Goal: Task Accomplishment & Management: Use online tool/utility

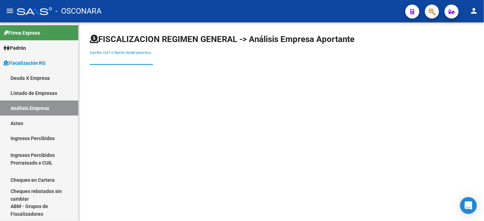
click at [106, 60] on input "Escriba CUIT o Razón Social para buscar" at bounding box center [121, 60] width 63 height 6
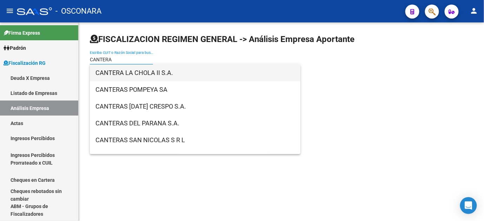
type input "CANTERA"
click at [130, 79] on span "CANTERA LA CHOLA II S.A." at bounding box center [194, 73] width 199 height 17
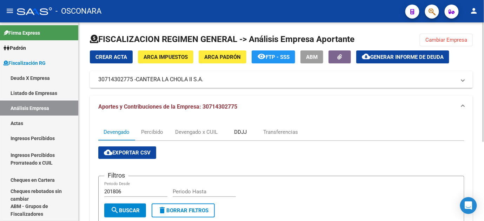
click at [244, 134] on div "DDJJ" at bounding box center [240, 132] width 13 height 8
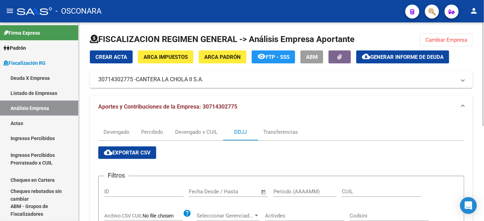
click at [444, 43] on button "Cambiar Empresa" at bounding box center [446, 40] width 53 height 13
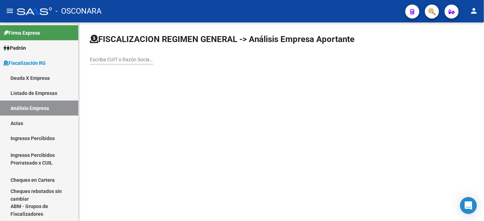
click at [111, 58] on input "Escriba CUIT o Razón Social para buscar" at bounding box center [121, 60] width 63 height 6
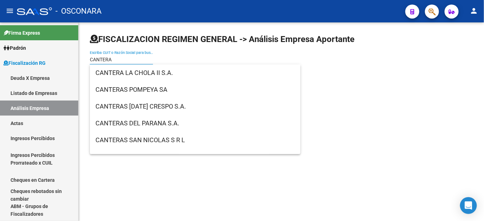
drag, startPoint x: 111, startPoint y: 57, endPoint x: 80, endPoint y: 56, distance: 30.9
click at [80, 56] on div "FISCALIZACION REGIMEN GENERAL -> Análisis Empresa Aportante CANTERA Escriba CUI…" at bounding box center [281, 54] width 405 height 65
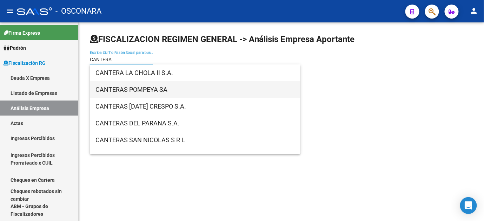
type input "CANTERA"
click at [143, 89] on span "CANTERAS POMPEYA SA" at bounding box center [194, 89] width 199 height 17
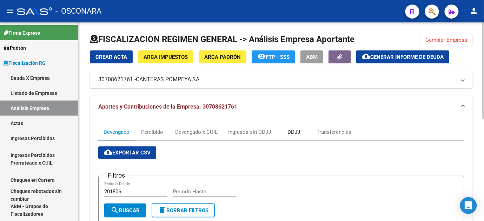
click at [300, 132] on div "DDJJ" at bounding box center [293, 132] width 13 height 8
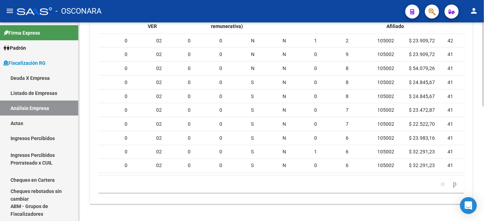
scroll to position [0, 837]
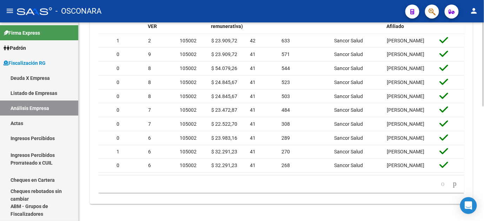
click at [262, 169] on datatable-body "183416 [DATE] [DATE] 202001 20408546878 $ 23.909,72 $ 23.909,72 $ 0,00 $ 0,00 0…" at bounding box center [281, 105] width 366 height 142
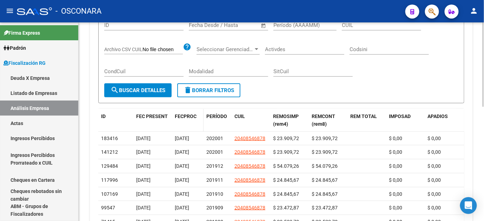
scroll to position [153, 0]
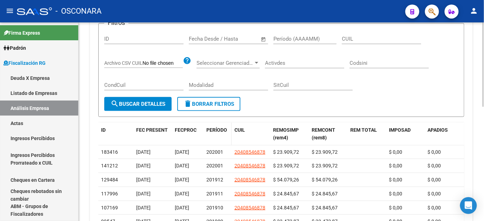
click at [212, 131] on span "PERÍODO" at bounding box center [216, 130] width 21 height 6
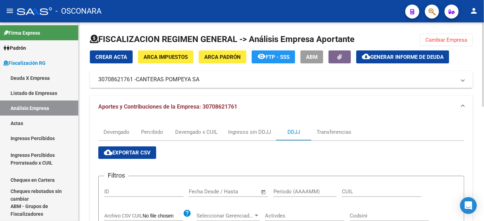
click at [454, 42] on span "Cambiar Empresa" at bounding box center [446, 40] width 42 height 6
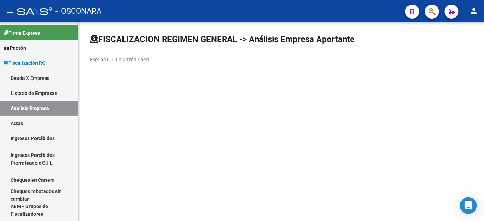
click at [125, 61] on input "Escriba CUIT o Razón Social para buscar" at bounding box center [121, 60] width 63 height 6
paste input "CANTERA"
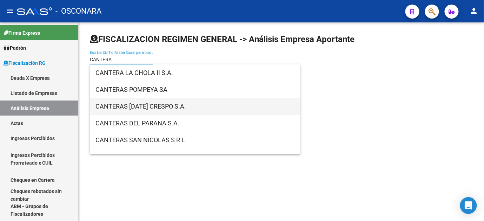
type input "CANTERA"
click at [134, 107] on span "CANTERAS [DATE] CRESPO S.A." at bounding box center [194, 106] width 199 height 17
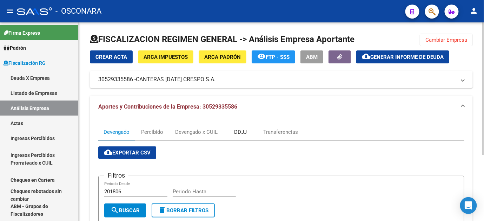
click at [243, 136] on div "DDJJ" at bounding box center [240, 132] width 35 height 17
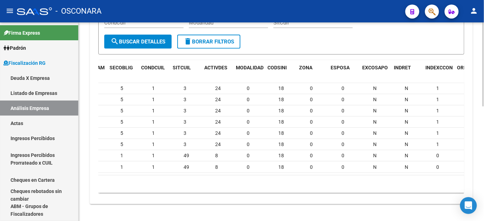
scroll to position [0, 198]
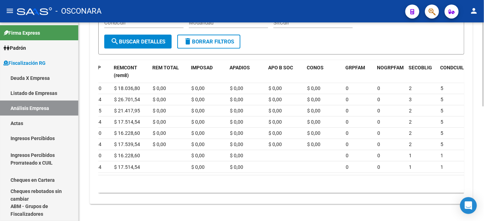
click at [148, 169] on datatable-body "2407891 [DATE] [DATE] 201711 20381824706 $ 18.036,80 $ 18.036,80 $ 0,00 $ 0,00 …" at bounding box center [281, 129] width 366 height 92
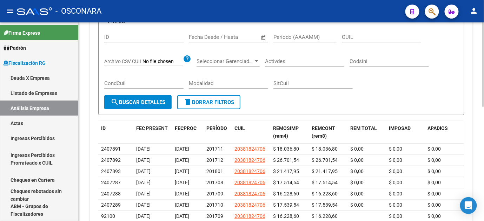
scroll to position [154, 0]
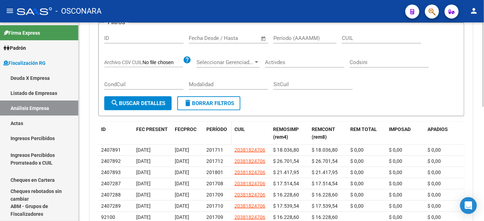
click at [213, 127] on span "PERÍODO" at bounding box center [216, 130] width 21 height 6
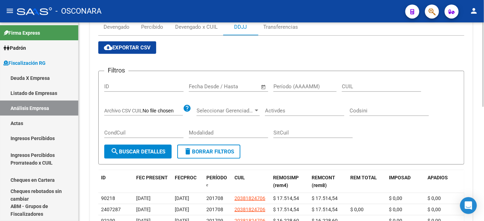
scroll to position [0, 0]
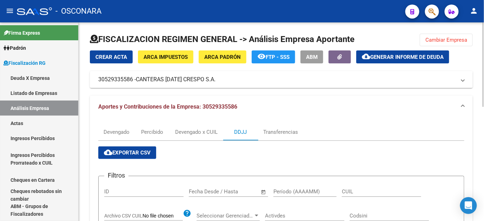
click at [447, 39] on span "Cambiar Empresa" at bounding box center [446, 40] width 42 height 6
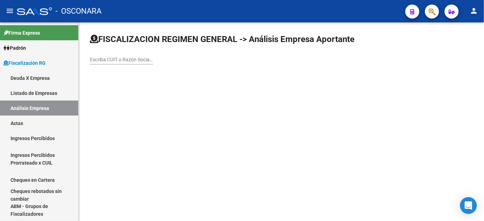
click at [145, 58] on input "Escriba CUIT o Razón Social para buscar" at bounding box center [121, 60] width 63 height 6
paste input "CANTERA"
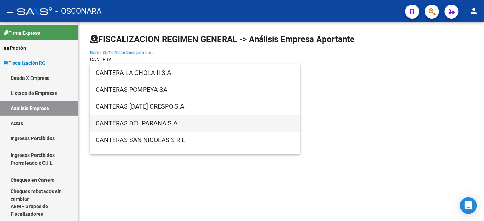
type input "CANTERA"
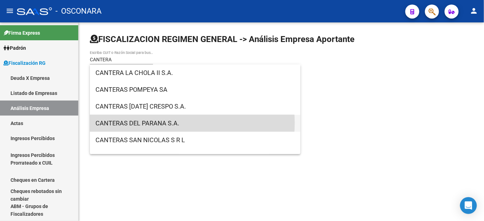
click at [165, 124] on span "CANTERAS DEL PARANA S.A." at bounding box center [194, 123] width 199 height 17
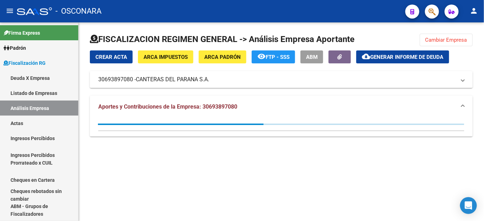
click at [165, 124] on div at bounding box center [81, 124] width 366 height 1
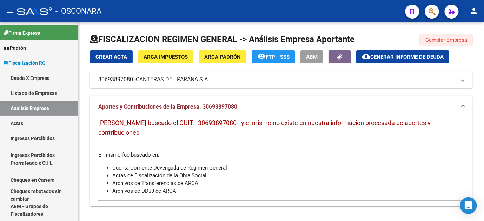
click at [448, 38] on span "Cambiar Empresa" at bounding box center [446, 40] width 42 height 6
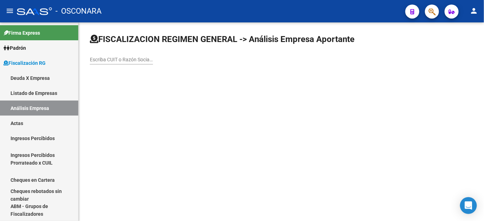
click at [97, 57] on input "Escriba CUIT o Razón Social para buscar" at bounding box center [121, 60] width 63 height 6
paste input "CANTERA"
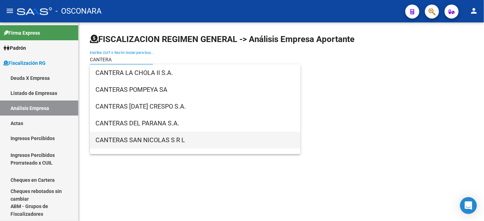
type input "CANTERA"
click at [141, 141] on span "CANTERAS SAN NICOLAS S R L" at bounding box center [194, 140] width 199 height 17
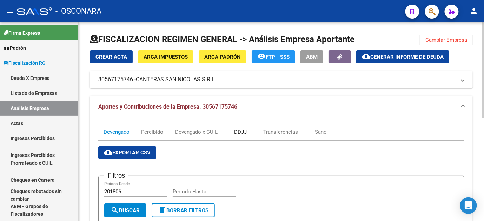
click at [235, 132] on div "DDJJ" at bounding box center [240, 132] width 13 height 8
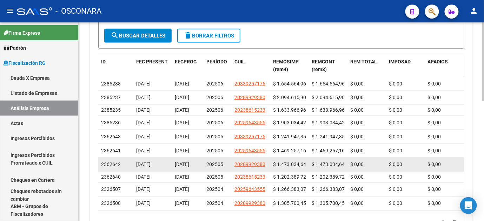
scroll to position [273, 0]
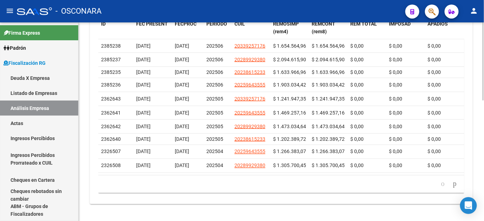
click at [392, 175] on datatable-body "2385238 [DATE] [DATE] 202506 20339257176 $ 1.654.564,96 $ 1.654.564,96 $ 0,00 $…" at bounding box center [281, 107] width 366 height 136
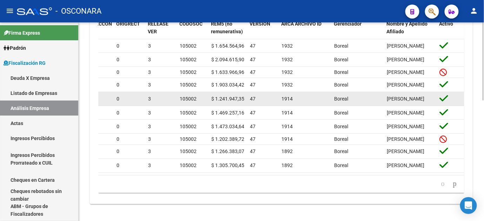
scroll to position [306, 0]
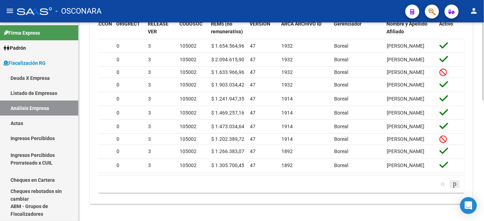
click at [453, 182] on icon "go to next page" at bounding box center [455, 184] width 6 height 8
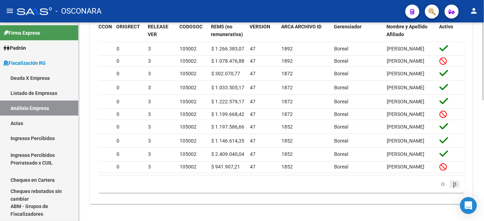
click at [453, 182] on icon "go to next page" at bounding box center [455, 184] width 6 height 8
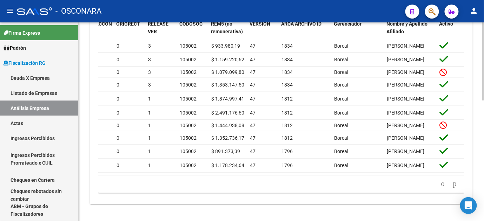
click at [453, 188] on icon "go to next page" at bounding box center [455, 184] width 6 height 8
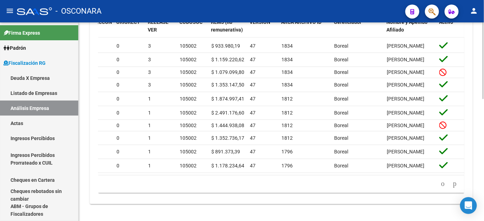
click at [440, 188] on icon "go to previous page" at bounding box center [443, 184] width 6 height 8
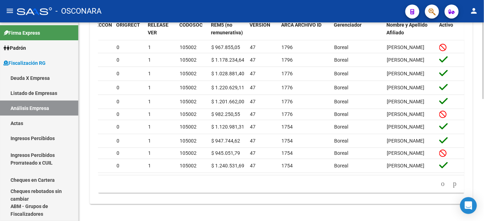
click at [438, 187] on div "179.769.313.486.231.570.000.000.000.000.000.000.000.000.000.000.000.000.000.000…" at bounding box center [281, 185] width 366 height 18
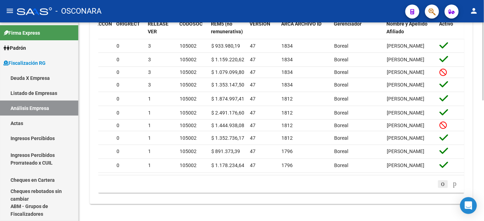
click at [440, 187] on icon "go to previous page" at bounding box center [443, 184] width 6 height 8
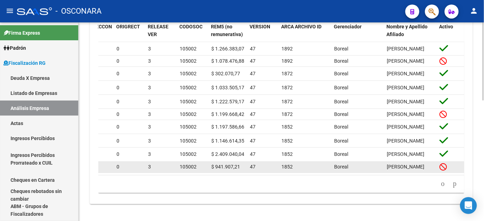
scroll to position [306, 0]
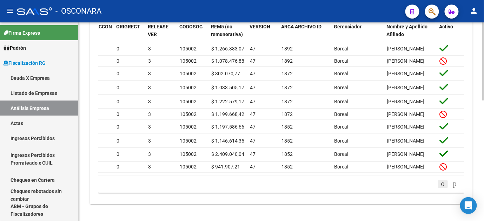
click at [440, 185] on icon "go to previous page" at bounding box center [443, 184] width 6 height 8
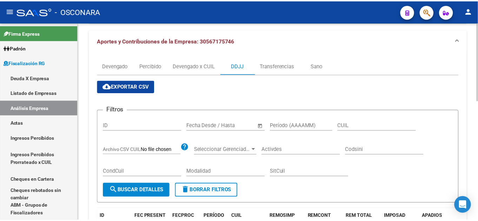
scroll to position [0, 0]
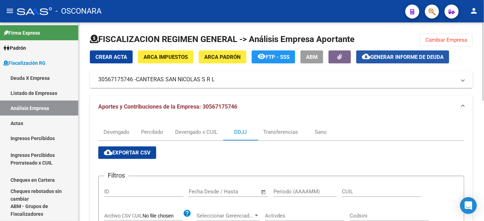
click at [421, 56] on span "Generar informe de deuda" at bounding box center [406, 57] width 73 height 6
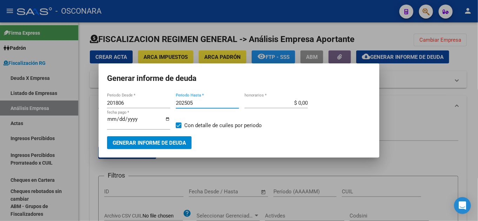
click at [203, 104] on input "202505" at bounding box center [207, 103] width 63 height 6
type input "202506"
click at [148, 142] on span "Generar informe de deuda" at bounding box center [149, 143] width 73 height 6
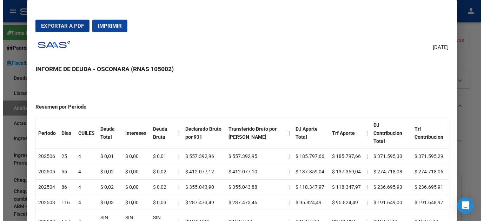
scroll to position [117, 0]
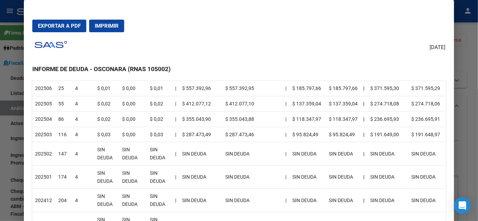
drag, startPoint x: 470, startPoint y: 61, endPoint x: 469, endPoint y: 55, distance: 5.4
click at [470, 60] on div at bounding box center [239, 110] width 478 height 221
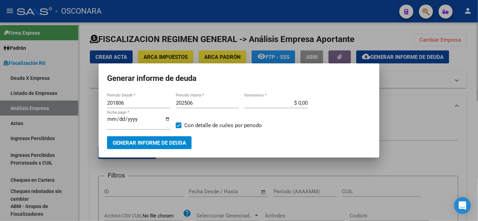
click at [410, 109] on div at bounding box center [239, 110] width 478 height 221
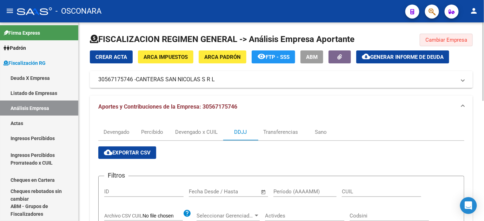
click at [439, 42] on span "Cambiar Empresa" at bounding box center [446, 40] width 42 height 6
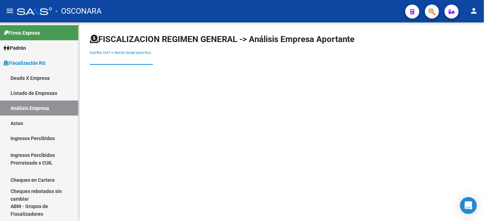
click at [105, 58] on input "Escriba CUIT o Razón Social para buscar" at bounding box center [121, 60] width 63 height 6
paste input "CANTERA"
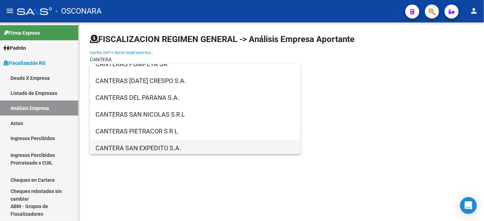
scroll to position [39, 0]
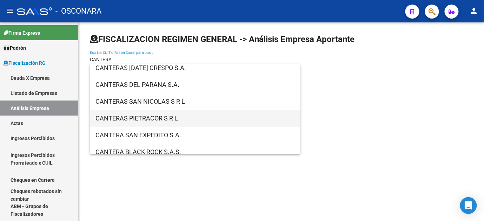
type input "CANTERA"
click at [151, 117] on span "CANTERAS PIETRACOR S R L" at bounding box center [194, 118] width 199 height 17
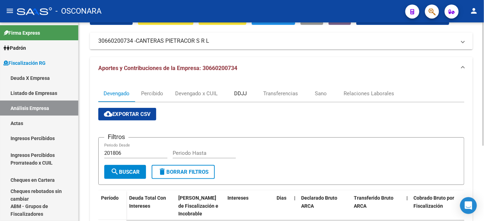
click at [241, 88] on div "DDJJ" at bounding box center [240, 93] width 35 height 17
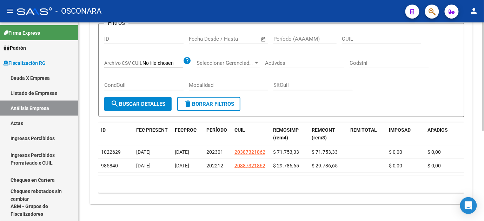
scroll to position [0, 320]
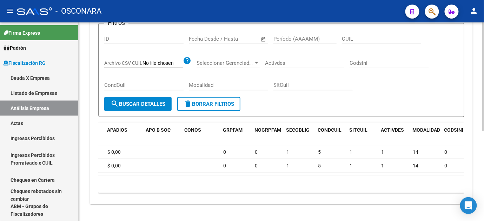
click at [423, 169] on datatable-body "1022629 [DATE] [DATE] 202301 20387321862 $ 71.753,33 $ 71.753,33 $ 0,00 $ 0,00 …" at bounding box center [281, 161] width 366 height 30
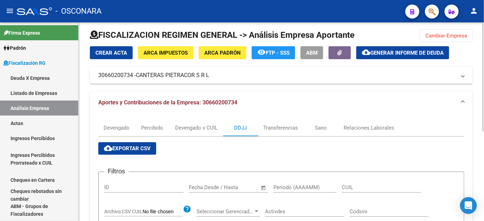
scroll to position [0, 0]
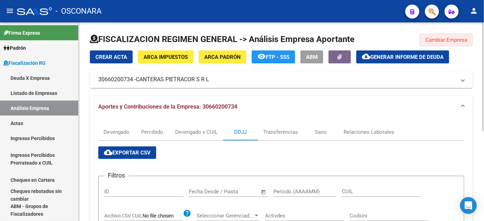
click at [440, 44] on button "Cambiar Empresa" at bounding box center [446, 40] width 53 height 13
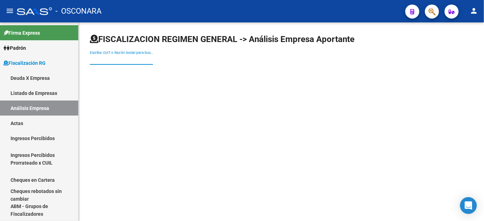
click at [110, 60] on input "Escriba CUIT o Razón Social para buscar" at bounding box center [121, 60] width 63 height 6
paste input "CANTERA"
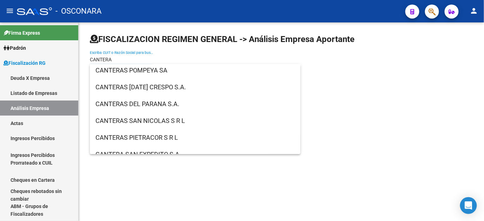
scroll to position [31, 0]
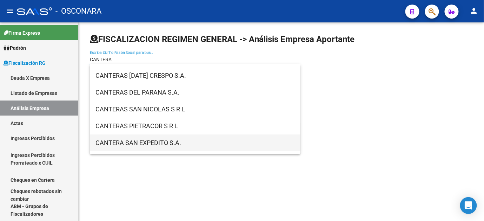
type input "CANTERA"
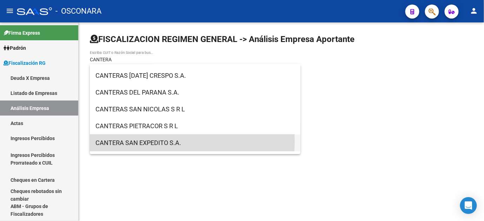
click at [124, 141] on span "CANTERA SAN EXPEDITO S.A." at bounding box center [194, 143] width 199 height 17
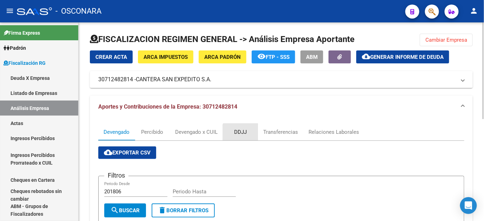
click at [241, 133] on div "DDJJ" at bounding box center [240, 132] width 13 height 8
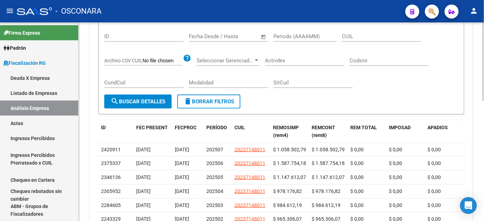
scroll to position [0, 0]
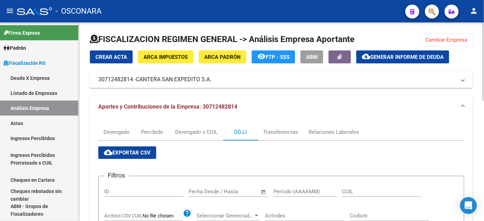
click at [436, 37] on span "Cambiar Empresa" at bounding box center [446, 40] width 42 height 6
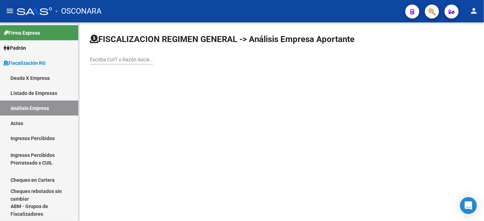
click at [124, 54] on div "Escriba CUIT o Razón Social para buscar" at bounding box center [121, 58] width 63 height 14
click at [121, 59] on input "Escriba CUIT o Razón Social para buscar" at bounding box center [121, 60] width 63 height 6
paste input "CANTERA"
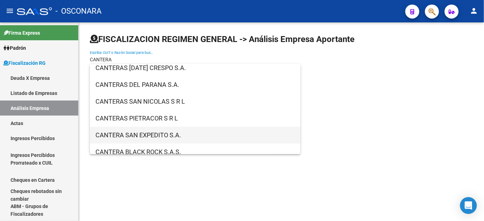
scroll to position [78, 0]
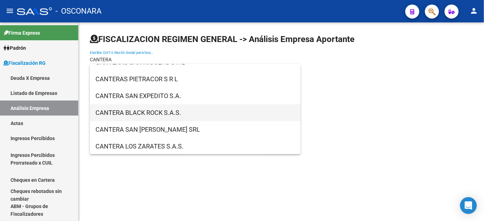
type input "CANTERA"
click at [176, 115] on span "CANTERA BLACK ROCK S.A.S." at bounding box center [194, 113] width 199 height 17
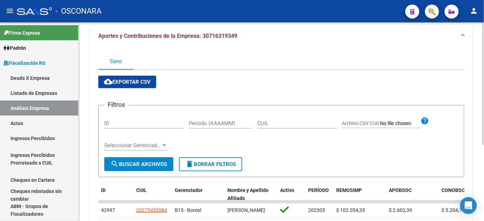
scroll to position [0, 0]
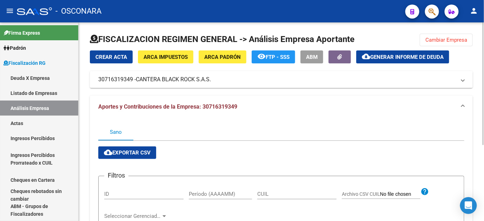
click at [454, 37] on span "Cambiar Empresa" at bounding box center [446, 40] width 42 height 6
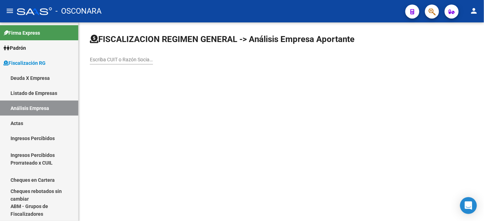
click at [106, 65] on div "Escriba CUIT o Razón Social para buscar" at bounding box center [121, 61] width 63 height 20
click at [106, 60] on input "Escriba CUIT o Razón Social para buscar" at bounding box center [121, 60] width 63 height 6
paste input "CANTERA"
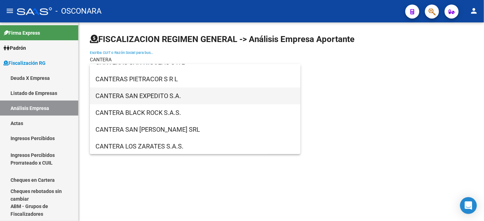
scroll to position [79, 0]
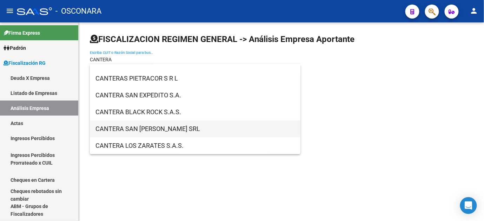
type input "CANTERA"
click at [146, 132] on span "CANTERA SAN [PERSON_NAME] SRL" at bounding box center [194, 129] width 199 height 17
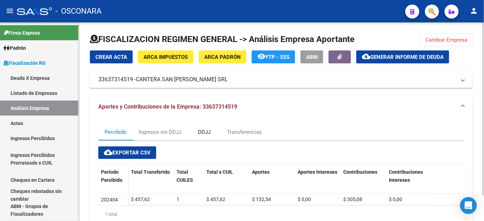
click at [210, 129] on div "DDJJ" at bounding box center [204, 132] width 13 height 8
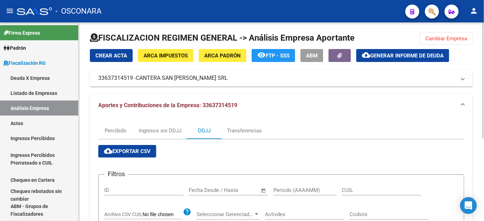
scroll to position [0, 0]
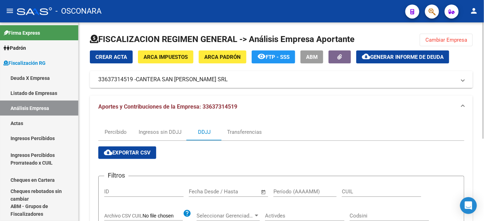
click at [453, 41] on span "Cambiar Empresa" at bounding box center [446, 40] width 42 height 6
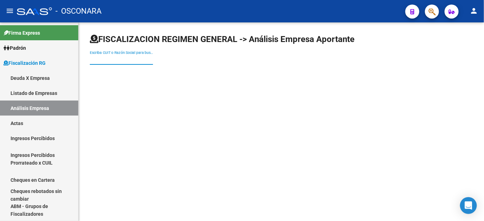
click at [106, 61] on input "Escriba CUIT o Razón Social para buscar" at bounding box center [121, 60] width 63 height 6
paste input "CANTERA"
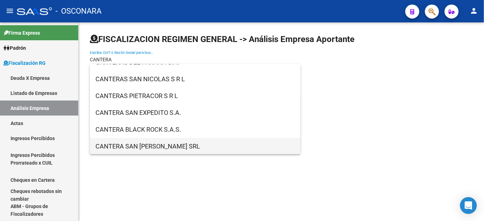
scroll to position [79, 0]
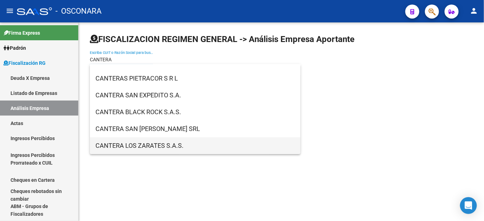
type input "CANTERA"
click at [154, 148] on span "CANTERA LOS ZARATES S.A.S." at bounding box center [194, 146] width 199 height 17
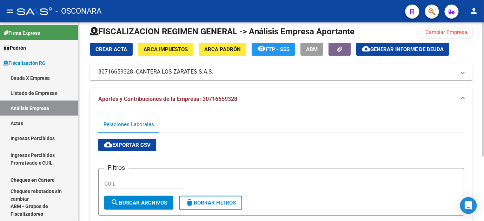
scroll to position [0, 0]
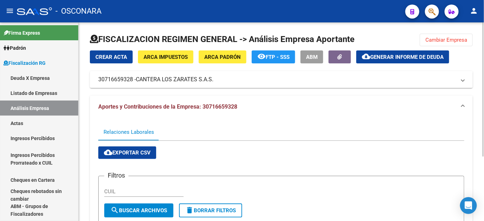
click at [456, 37] on span "Cambiar Empresa" at bounding box center [446, 40] width 42 height 6
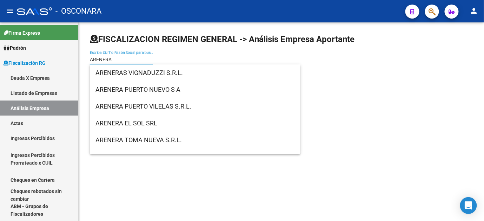
click at [109, 60] on input "ARENERA" at bounding box center [121, 60] width 63 height 6
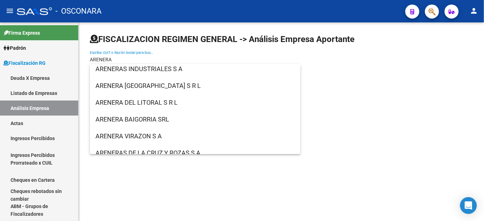
scroll to position [86, 0]
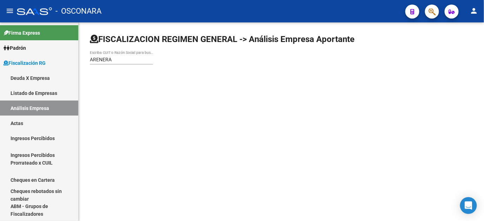
drag, startPoint x: 367, startPoint y: 113, endPoint x: 115, endPoint y: 58, distance: 257.7
click at [115, 58] on input "ARENERA" at bounding box center [121, 60] width 63 height 6
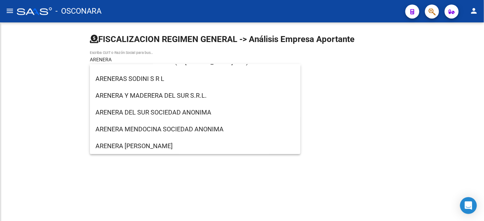
scroll to position [482, 0]
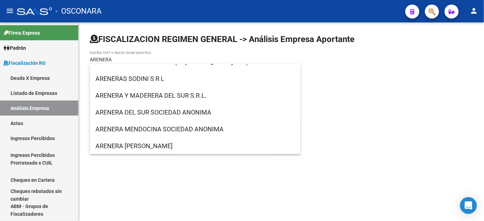
click at [120, 56] on div "ARENERA Escriba CUIT o Razón Social para buscar" at bounding box center [121, 58] width 63 height 14
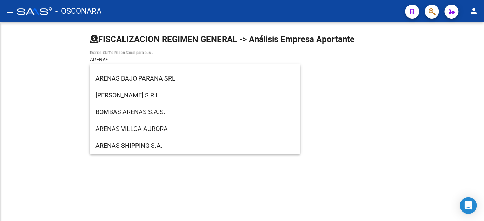
scroll to position [146, 0]
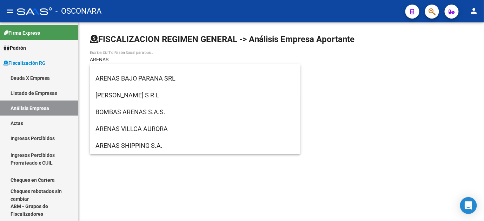
drag, startPoint x: 114, startPoint y: 56, endPoint x: 78, endPoint y: 58, distance: 36.2
click at [78, 57] on mat-sidenav-container "Firma Express Padrón Afiliados Empadronados Padrón Ágil Análisis Afiliado Categ…" at bounding box center [242, 121] width 484 height 199
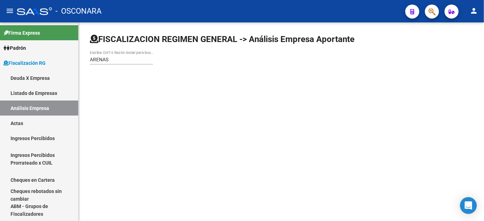
click at [113, 63] on div "ARENAS Escriba CUIT o Razón Social para buscar" at bounding box center [121, 58] width 63 height 14
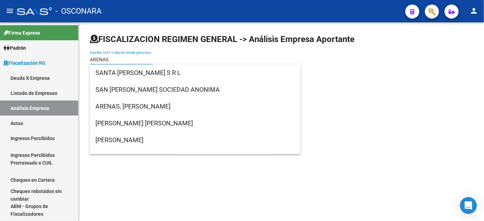
drag, startPoint x: 113, startPoint y: 57, endPoint x: 79, endPoint y: 56, distance: 34.4
click at [79, 56] on div "FISCALIZACION REGIMEN GENERAL -> Análisis Empresa Aportante ARENAS Escriba CUIT…" at bounding box center [281, 54] width 405 height 65
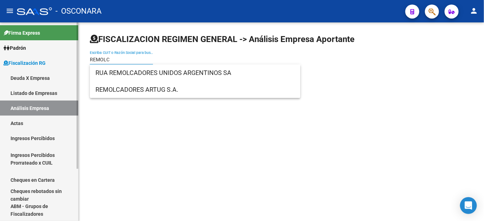
drag, startPoint x: 115, startPoint y: 60, endPoint x: 68, endPoint y: 56, distance: 46.5
click at [68, 56] on mat-sidenav-container "Firma Express Padrón Afiliados Empadronados Padrón Ágil Análisis Afiliado Categ…" at bounding box center [242, 121] width 484 height 199
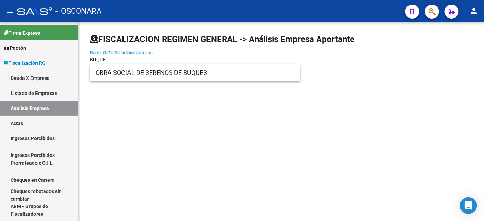
drag, startPoint x: 111, startPoint y: 57, endPoint x: 81, endPoint y: 58, distance: 30.5
click at [81, 58] on div "FISCALIZACION REGIMEN GENERAL -> Análisis Empresa Aportante BUQUE Escriba CUIT …" at bounding box center [281, 54] width 405 height 65
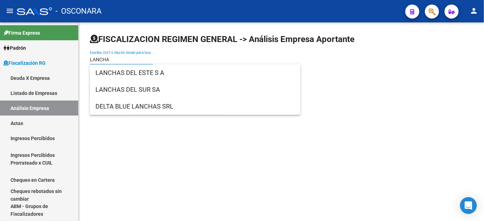
type input "LANCHA"
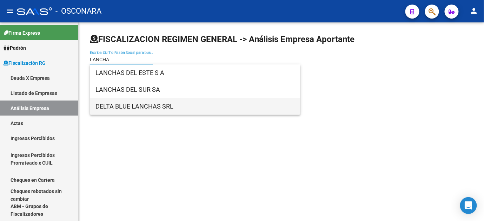
click at [122, 59] on input "LANCHA" at bounding box center [121, 60] width 63 height 6
click at [129, 106] on span "DELTA BLUE LANCHAS SRL" at bounding box center [194, 106] width 199 height 17
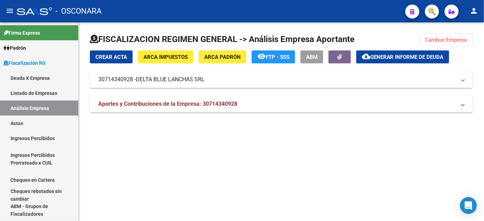
click at [274, 85] on mat-expansion-panel-header "30714340928 - DELTA BLUE LANCHAS SRL" at bounding box center [281, 79] width 383 height 17
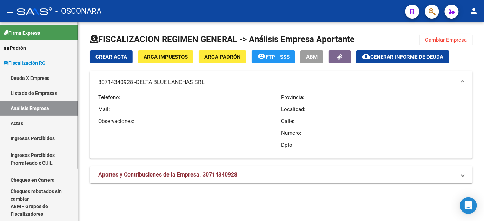
drag, startPoint x: 456, startPoint y: 38, endPoint x: 47, endPoint y: 44, distance: 409.8
click at [457, 38] on span "Cambiar Empresa" at bounding box center [446, 40] width 42 height 6
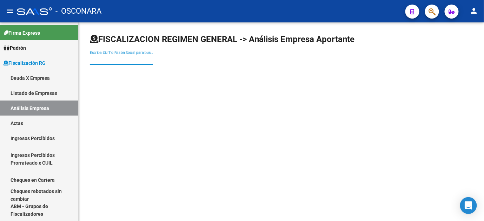
click at [110, 57] on input "Escriba CUIT o Razón Social para buscar" at bounding box center [121, 60] width 63 height 6
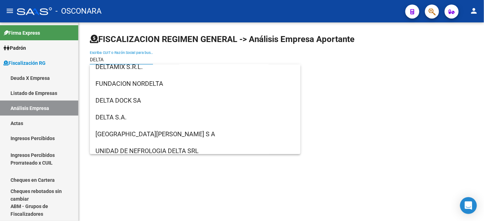
scroll to position [93, 0]
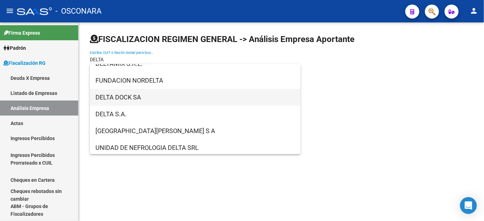
type input "DELTA"
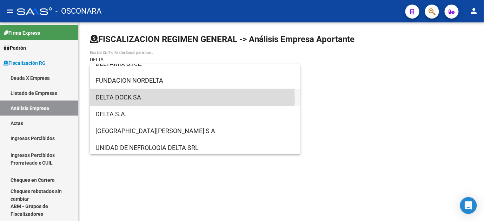
click at [118, 97] on span "DELTA DOCK SA" at bounding box center [194, 97] width 199 height 17
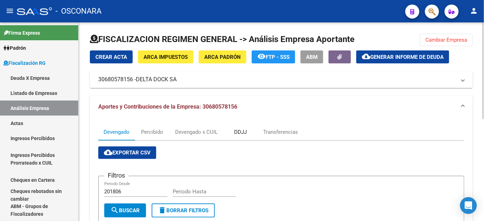
click at [237, 133] on div "DDJJ" at bounding box center [240, 132] width 13 height 8
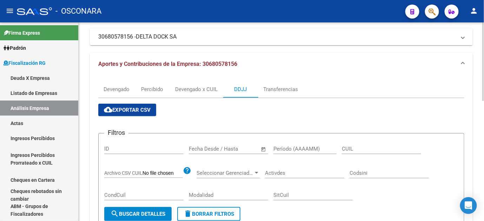
scroll to position [0, 0]
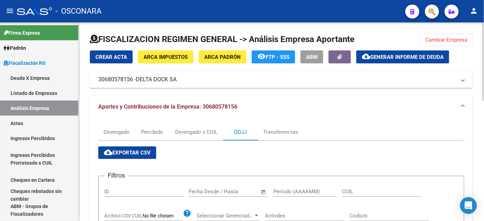
click at [446, 38] on span "Cambiar Empresa" at bounding box center [446, 40] width 42 height 6
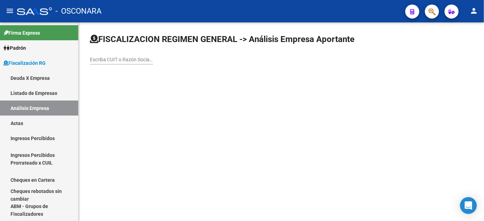
click at [105, 58] on input "Escriba CUIT o Razón Social para buscar" at bounding box center [121, 60] width 63 height 6
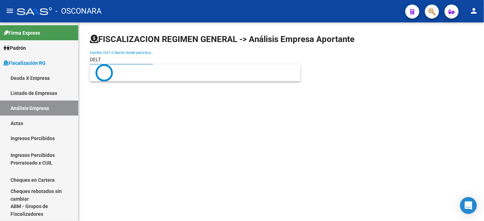
type input "DELTA"
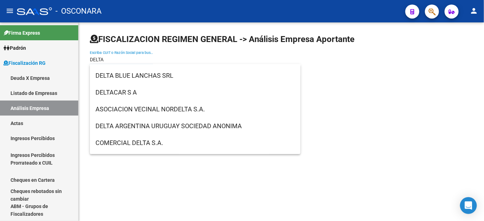
scroll to position [419, 0]
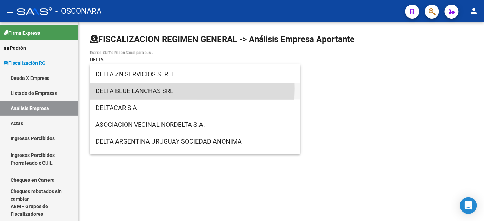
click at [156, 88] on span "DELTA BLUE LANCHAS SRL" at bounding box center [194, 91] width 199 height 17
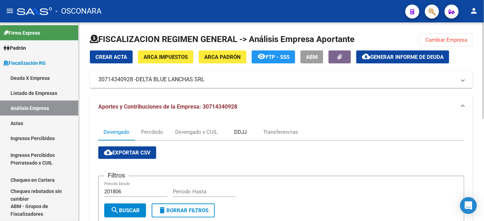
click at [243, 134] on div "DDJJ" at bounding box center [240, 132] width 13 height 8
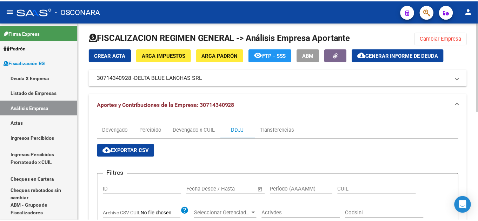
scroll to position [0, 0]
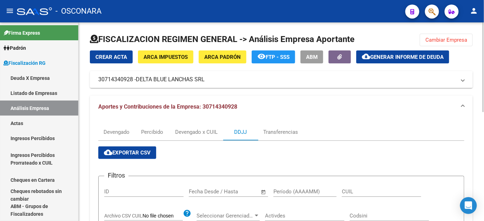
click at [400, 51] on button "cloud_download Generar informe de deuda" at bounding box center [402, 57] width 93 height 13
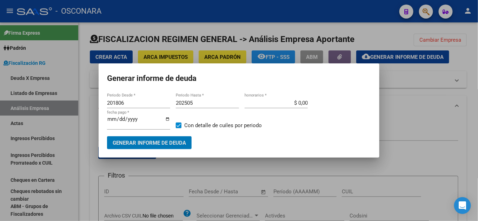
click at [219, 104] on input "202505" at bounding box center [207, 103] width 63 height 6
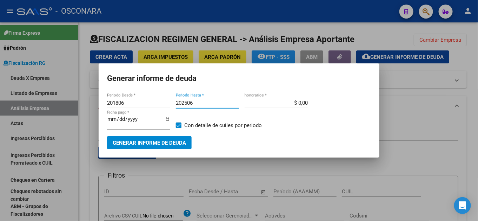
type input "202506"
click at [175, 139] on button "Generar informe de deuda" at bounding box center [149, 142] width 85 height 13
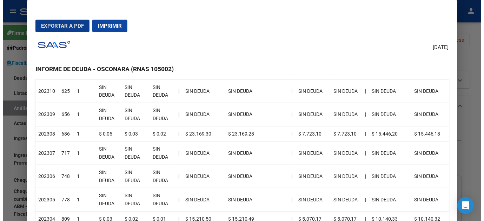
scroll to position [273, 0]
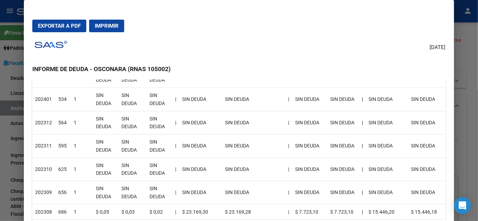
click at [465, 59] on div at bounding box center [239, 110] width 478 height 221
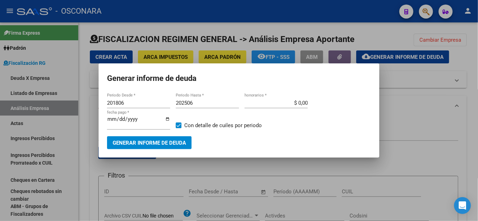
click at [414, 93] on div at bounding box center [239, 110] width 478 height 221
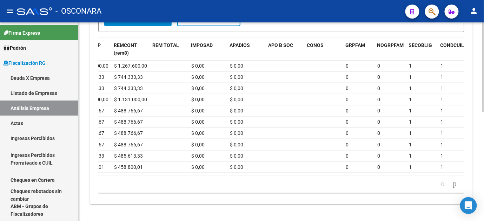
scroll to position [0, 0]
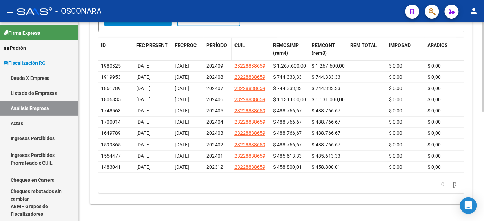
click at [216, 42] on span "PERÍODO" at bounding box center [216, 45] width 21 height 6
click at [217, 42] on span "PERÍODO" at bounding box center [216, 45] width 21 height 6
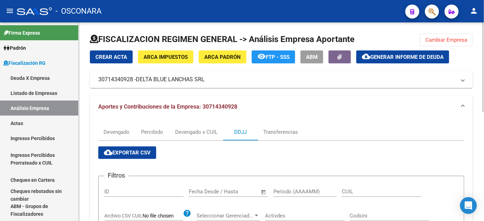
click at [445, 41] on span "Cambiar Empresa" at bounding box center [446, 40] width 42 height 6
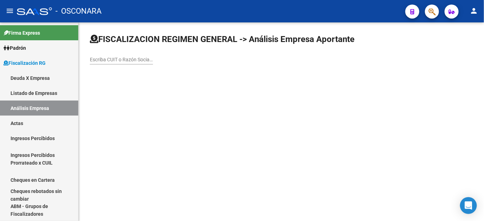
click at [101, 60] on input "Escriba CUIT o Razón Social para buscar" at bounding box center [121, 60] width 63 height 6
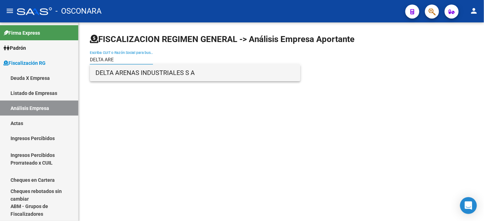
type input "DELTA ARE"
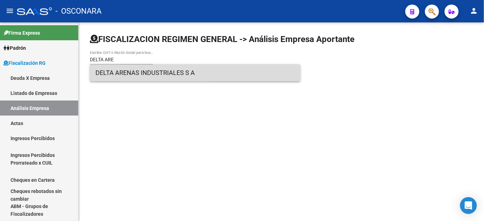
click at [164, 71] on span "DELTA ARENAS INDUSTRIALES S A" at bounding box center [194, 73] width 199 height 17
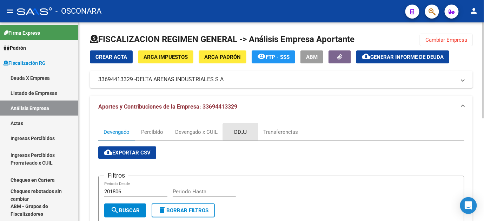
click at [242, 132] on div "DDJJ" at bounding box center [240, 132] width 13 height 8
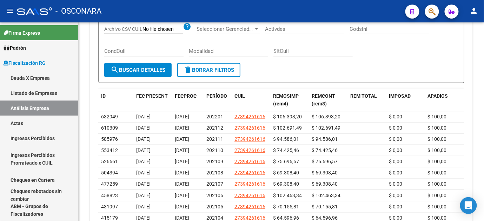
scroll to position [195, 0]
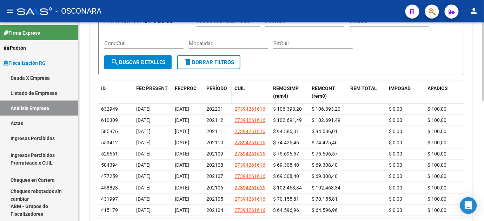
click at [210, 88] on span "PERÍODO" at bounding box center [216, 89] width 21 height 6
click at [208, 88] on span "PERÍODO" at bounding box center [216, 89] width 21 height 6
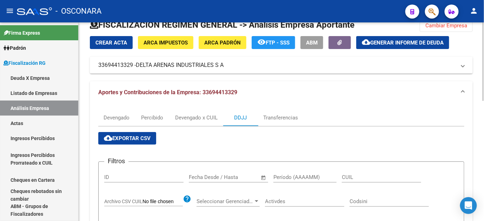
scroll to position [0, 0]
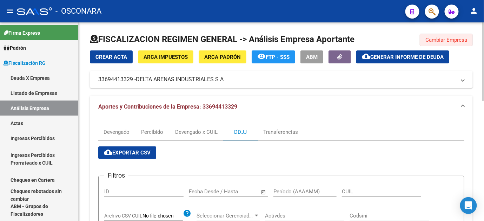
click at [444, 37] on span "Cambiar Empresa" at bounding box center [446, 40] width 42 height 6
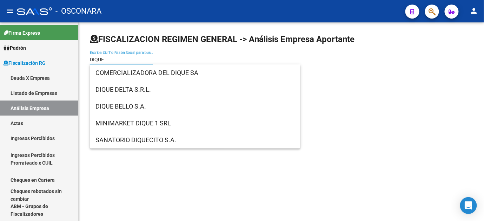
click at [110, 61] on input "DIQUE" at bounding box center [121, 60] width 63 height 6
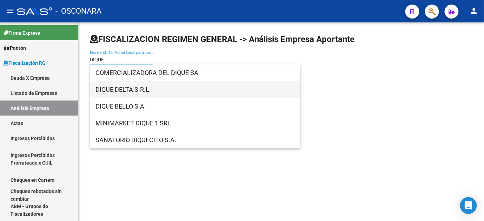
type input "DIQUE"
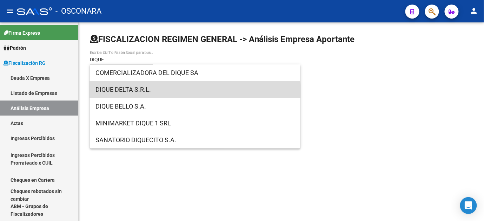
click at [132, 94] on span "DIQUE DELTA S.R.L." at bounding box center [194, 89] width 199 height 17
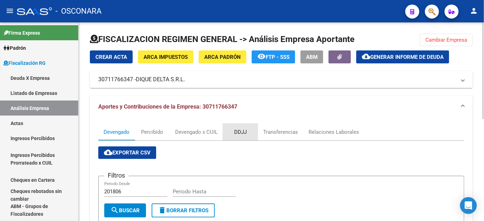
click at [236, 132] on div "DDJJ" at bounding box center [240, 132] width 13 height 8
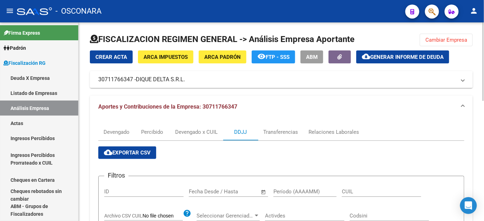
click at [409, 59] on span "Generar informe de deuda" at bounding box center [406, 57] width 73 height 6
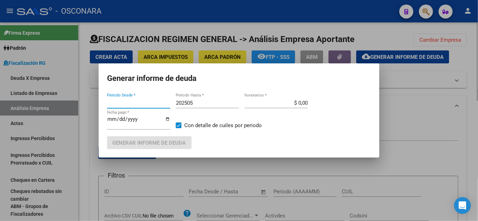
type input "201806"
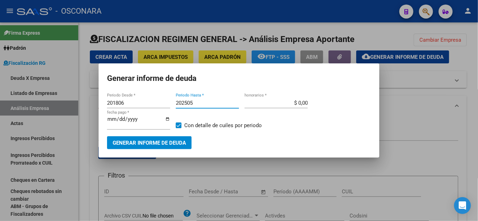
click at [213, 106] on input "202505" at bounding box center [207, 103] width 63 height 6
type input "202507"
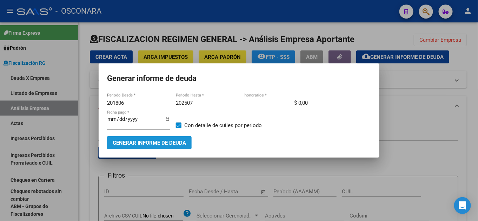
click at [126, 139] on button "Generar informe de deuda" at bounding box center [149, 142] width 85 height 13
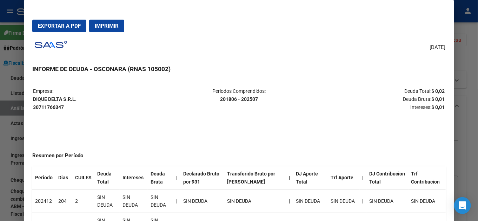
click at [469, 133] on div at bounding box center [239, 110] width 478 height 221
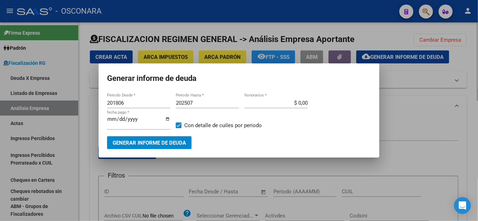
click at [431, 98] on div at bounding box center [239, 110] width 478 height 221
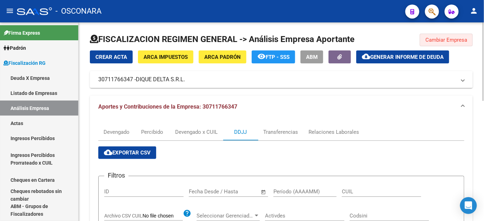
drag, startPoint x: 450, startPoint y: 37, endPoint x: 293, endPoint y: 29, distance: 157.7
click at [450, 37] on span "Cambiar Empresa" at bounding box center [446, 40] width 42 height 6
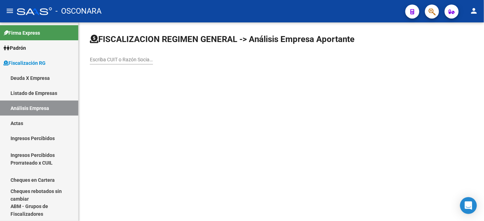
click at [115, 57] on input "Escriba CUIT o Razón Social para buscar" at bounding box center [121, 60] width 63 height 6
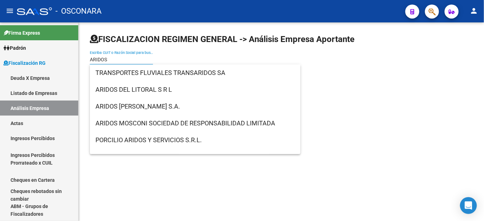
type input "ARIDOS"
click at [433, 98] on mat-sidenav-content "FISCALIZACION REGIMEN GENERAL -> Análisis Empresa Aportante ARIDOS Escriba CUIT…" at bounding box center [281, 121] width 405 height 199
drag, startPoint x: 132, startPoint y: 60, endPoint x: 10, endPoint y: 47, distance: 122.1
click at [10, 49] on mat-sidenav-container "Firma Express Padrón Afiliados Empadronados Padrón Ágil Análisis Afiliado Categ…" at bounding box center [242, 121] width 484 height 199
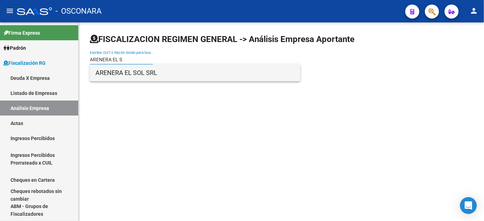
type input "ARENERA EL S"
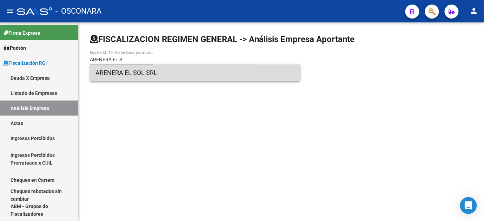
click at [143, 76] on span "ARENERA EL SOL SRL" at bounding box center [194, 73] width 199 height 17
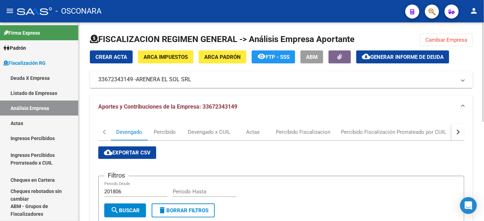
click at [461, 133] on button "button" at bounding box center [458, 132] width 13 height 17
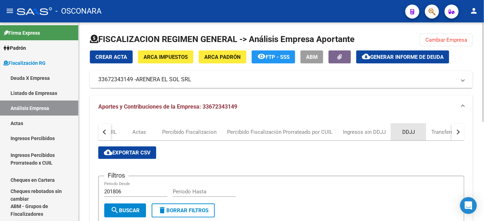
click at [414, 134] on div "DDJJ" at bounding box center [408, 132] width 35 height 17
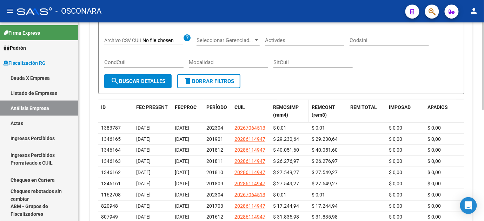
scroll to position [195, 0]
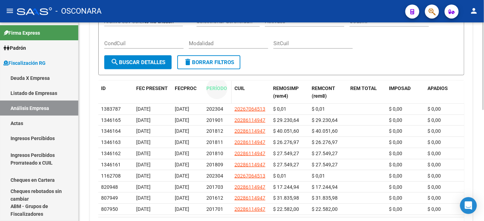
click at [220, 89] on span "PERÍODO" at bounding box center [216, 89] width 21 height 6
click at [217, 86] on span "PERÍODO" at bounding box center [216, 89] width 21 height 6
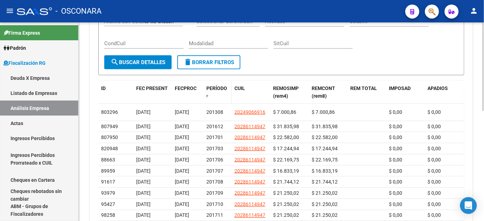
click at [217, 87] on span "PERÍODO" at bounding box center [216, 89] width 21 height 6
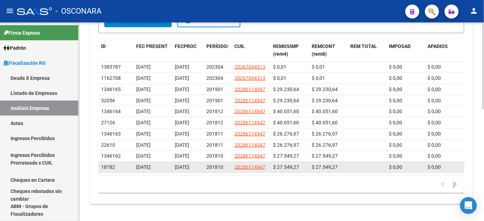
scroll to position [254, 0]
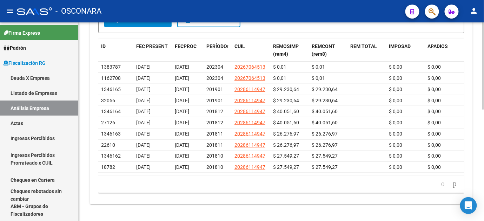
click at [417, 169] on datatable-body "1383787 [DATE] [DATE] 202304 20267064513 $ 0,01 $ 0,01 $ 0,00 $ 0,00 0 0 2 1 1 …" at bounding box center [281, 119] width 366 height 114
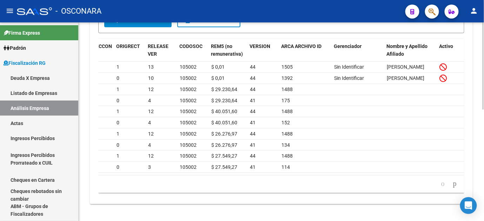
drag, startPoint x: 458, startPoint y: 184, endPoint x: 436, endPoint y: 201, distance: 27.5
click at [458, 183] on icon "go to next page" at bounding box center [455, 184] width 6 height 8
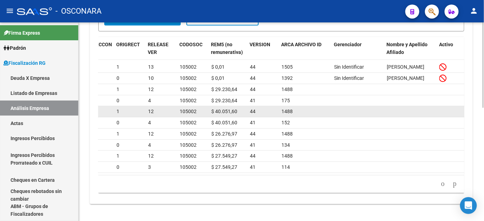
scroll to position [242, 0]
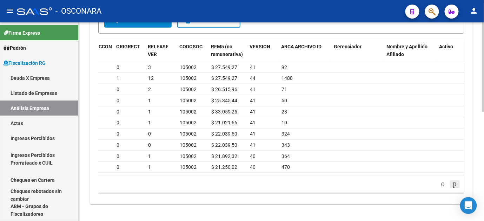
click at [454, 186] on icon "go to next page" at bounding box center [455, 184] width 6 height 8
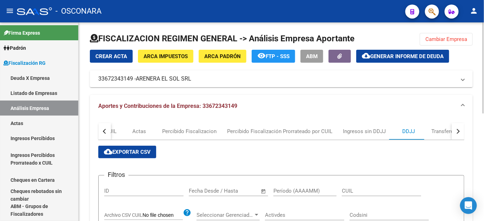
scroll to position [0, 0]
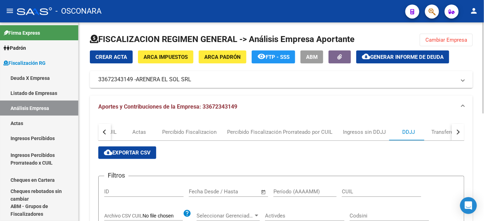
click at [436, 37] on span "Cambiar Empresa" at bounding box center [446, 40] width 42 height 6
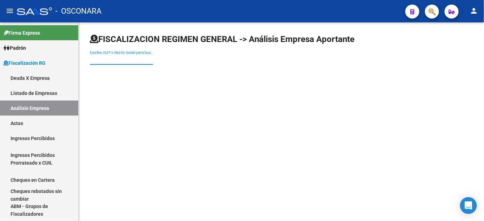
click at [139, 57] on input "Escriba CUIT o Razón Social para buscar" at bounding box center [121, 60] width 63 height 6
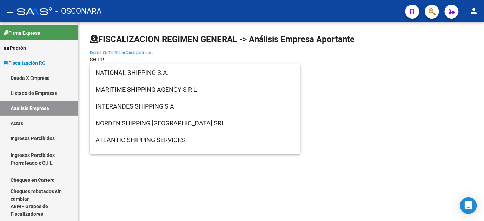
type input "SHIPP"
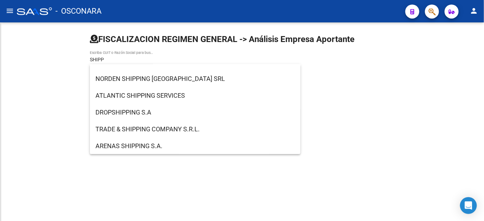
scroll to position [45, 0]
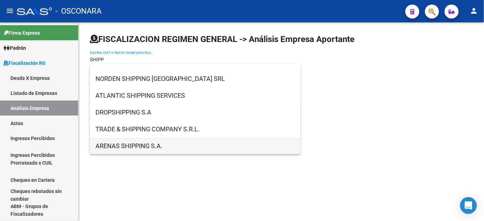
click at [127, 146] on span "ARENAS SHIPPING S.A." at bounding box center [194, 146] width 199 height 17
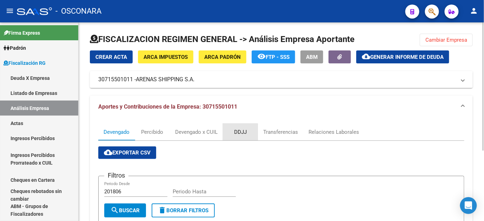
drag, startPoint x: 230, startPoint y: 133, endPoint x: 281, endPoint y: 120, distance: 52.5
click at [230, 133] on div "DDJJ" at bounding box center [240, 132] width 35 height 17
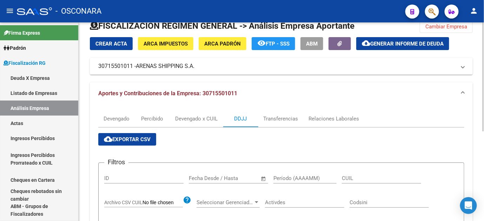
scroll to position [9, 0]
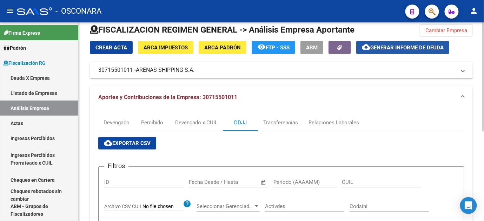
click at [427, 51] on button "cloud_download Generar informe de deuda" at bounding box center [402, 47] width 93 height 13
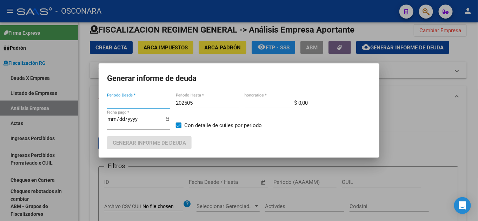
type input "201806"
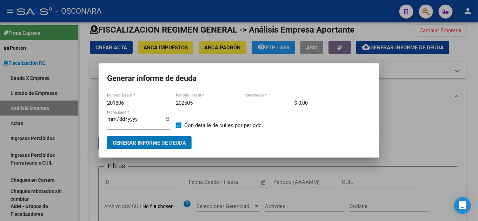
click at [213, 106] on input "202505" at bounding box center [207, 103] width 63 height 6
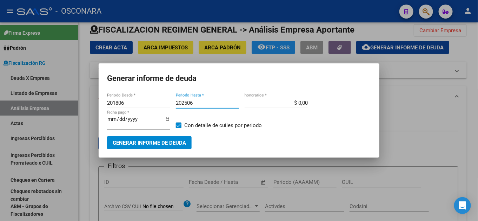
type input "202506"
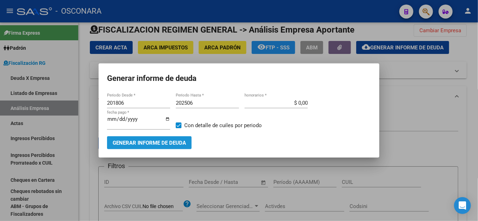
click at [142, 141] on span "Generar informe de deuda" at bounding box center [149, 143] width 73 height 6
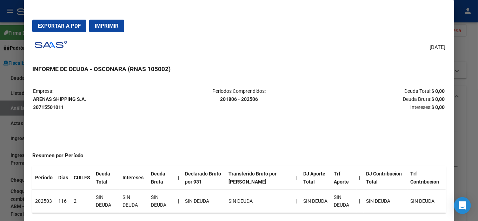
click at [470, 46] on div at bounding box center [239, 110] width 478 height 221
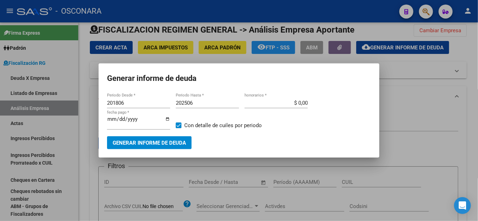
click at [235, 167] on div at bounding box center [239, 110] width 478 height 221
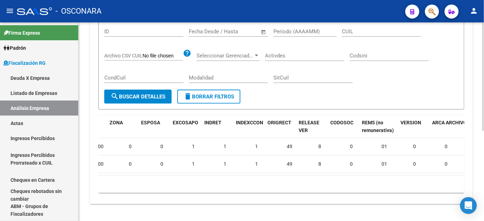
scroll to position [0, 837]
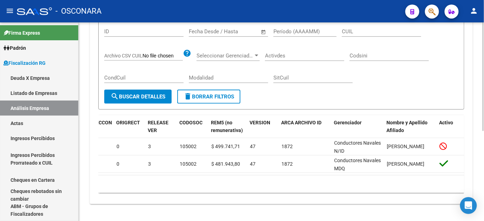
click at [160, 169] on datatable-body "2284774 [DATE] [DATE] 202503 20083338610 $ 499.741,71 $ 499.741,71 $ 0,00 $ 0,0…" at bounding box center [281, 156] width 366 height 37
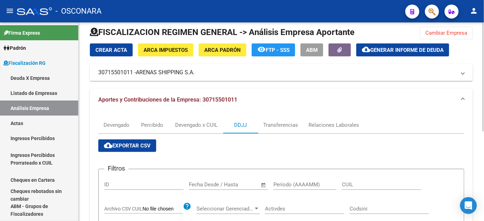
scroll to position [0, 0]
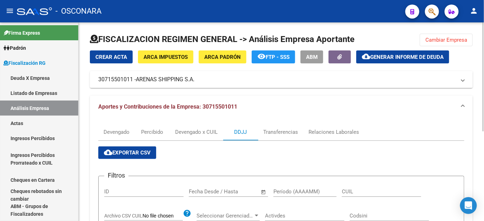
click at [441, 44] on button "Cambiar Empresa" at bounding box center [446, 40] width 53 height 13
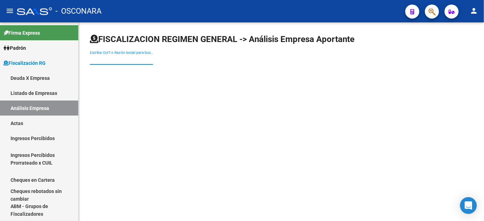
click at [108, 61] on input "Escriba CUIT o Razón Social para buscar" at bounding box center [121, 60] width 63 height 6
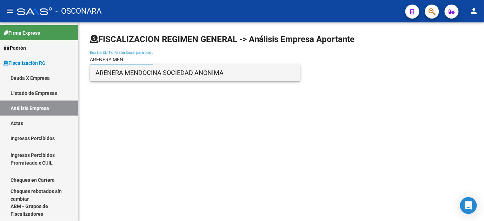
type input "ARENERA MEN"
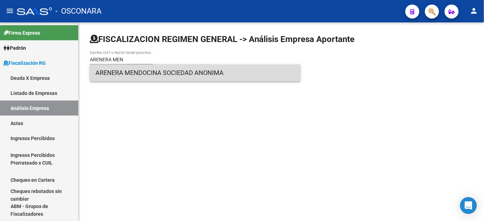
click at [167, 72] on span "ARENERA MENDOCINA SOCIEDAD ANONIMA" at bounding box center [194, 73] width 199 height 17
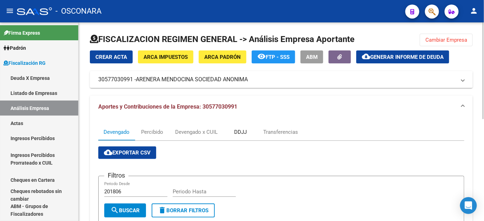
click at [244, 135] on div "DDJJ" at bounding box center [240, 132] width 13 height 8
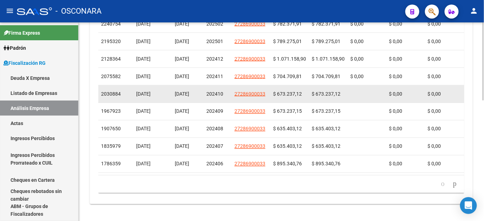
scroll to position [189, 0]
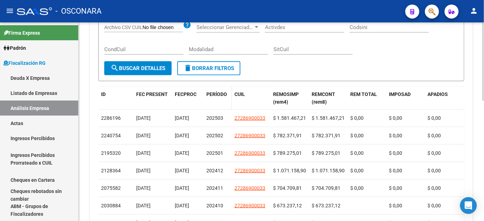
click at [209, 91] on div "PERÍODO" at bounding box center [217, 95] width 22 height 8
click at [210, 93] on span "PERÍODO" at bounding box center [216, 95] width 21 height 6
click at [213, 95] on span "PERÍODO" at bounding box center [216, 95] width 21 height 6
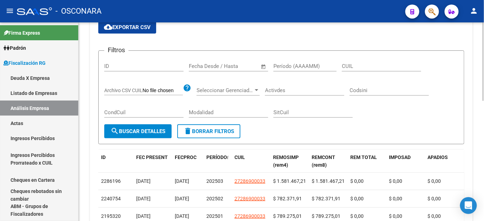
scroll to position [0, 0]
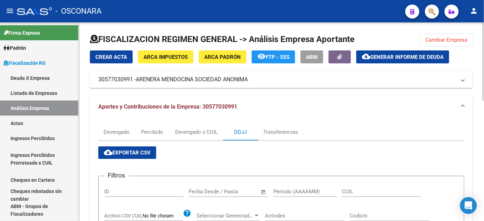
click at [398, 59] on span "Generar informe de deuda" at bounding box center [406, 57] width 73 height 6
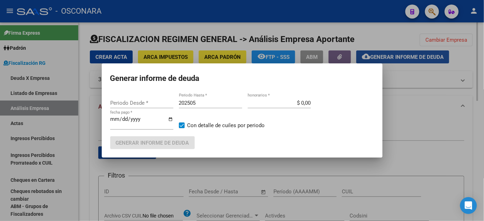
type input "201806"
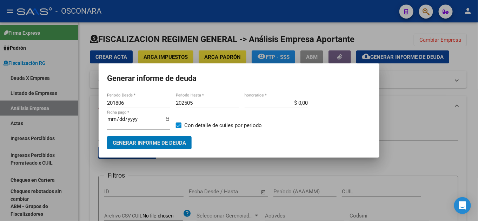
click at [197, 103] on input "202505" at bounding box center [207, 103] width 63 height 6
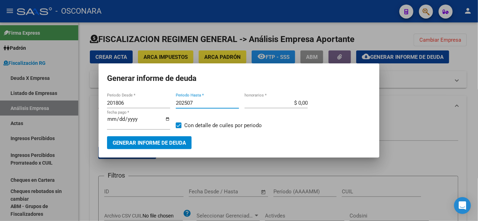
type input "202507"
click at [165, 142] on span "Generar informe de deuda" at bounding box center [149, 143] width 73 height 6
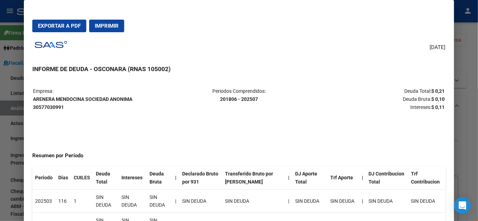
click at [473, 57] on div at bounding box center [239, 110] width 478 height 221
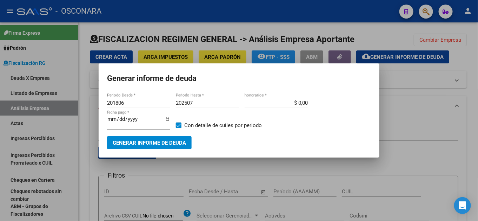
click at [435, 41] on div at bounding box center [239, 110] width 478 height 221
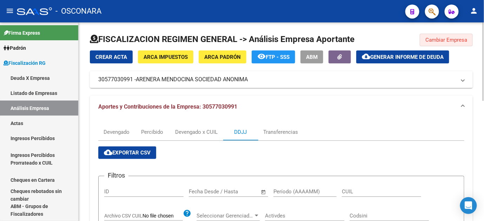
click at [448, 39] on span "Cambiar Empresa" at bounding box center [446, 40] width 42 height 6
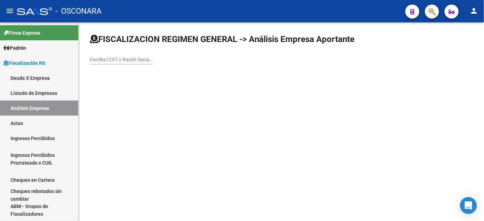
click at [109, 56] on div "Escriba CUIT o Razón Social para buscar" at bounding box center [121, 58] width 63 height 14
click at [109, 60] on input "Escriba CUIT o Razón Social para buscar" at bounding box center [121, 60] width 63 height 6
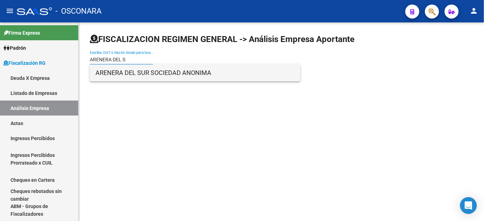
type input "ARENERA DEL S"
click at [128, 75] on span "ARENERA DEL SUR SOCIEDAD ANONIMA" at bounding box center [194, 73] width 199 height 17
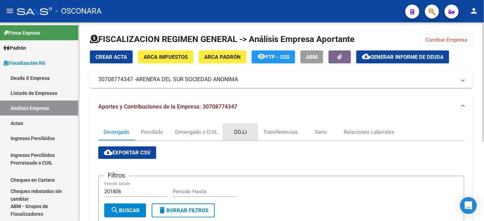
click at [232, 134] on div "DDJJ" at bounding box center [240, 132] width 35 height 17
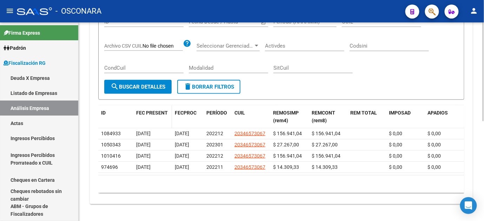
scroll to position [200, 0]
click at [218, 110] on span "PERÍODO" at bounding box center [216, 113] width 21 height 6
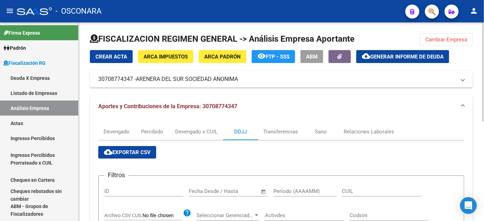
scroll to position [0, 0]
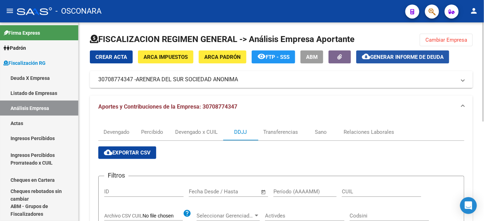
click at [421, 59] on span "Generar informe de deuda" at bounding box center [406, 57] width 73 height 6
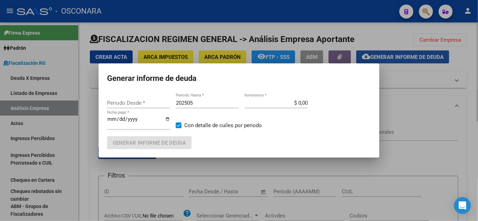
type input "201806"
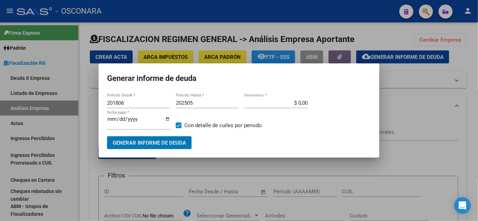
click at [210, 101] on input "202505" at bounding box center [207, 103] width 63 height 6
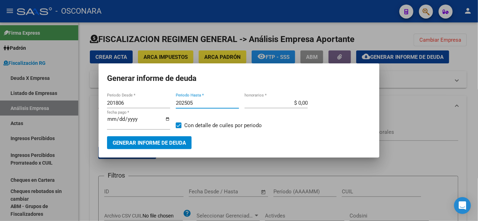
click at [164, 141] on span "Generar informe de deuda" at bounding box center [149, 143] width 73 height 6
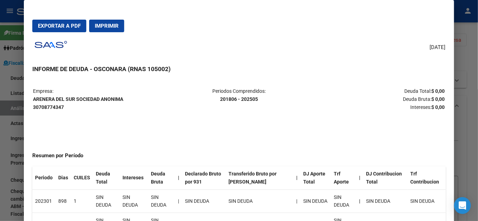
click at [465, 54] on div at bounding box center [239, 110] width 478 height 221
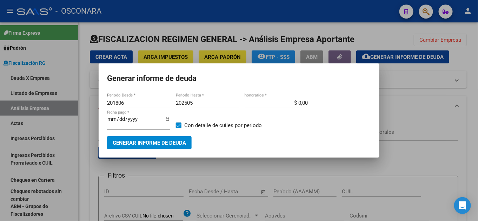
click at [432, 38] on div at bounding box center [239, 110] width 478 height 221
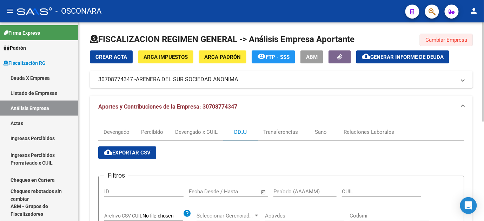
click at [432, 38] on span "Cambiar Empresa" at bounding box center [446, 40] width 42 height 6
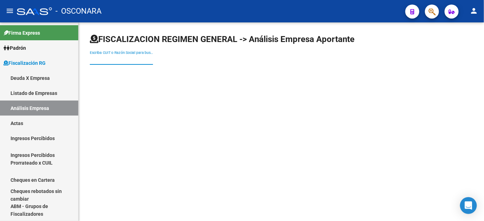
click at [95, 60] on input "Escriba CUIT o Razón Social para buscar" at bounding box center [121, 60] width 63 height 6
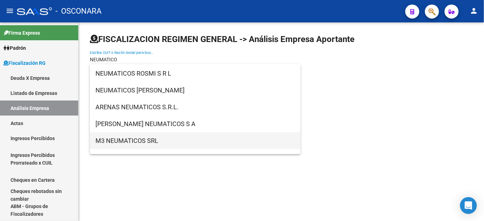
scroll to position [275, 0]
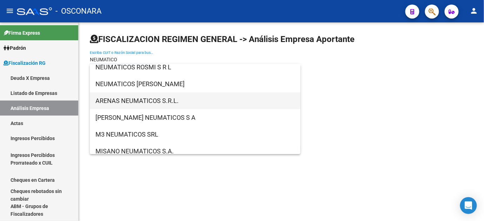
type input "NEUMATICO"
click at [154, 103] on span "ARENAS NEUMATICOS S.R.L." at bounding box center [194, 101] width 199 height 17
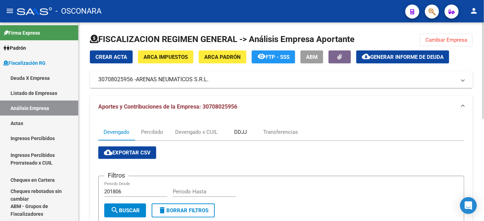
click at [242, 133] on div "DDJJ" at bounding box center [240, 132] width 13 height 8
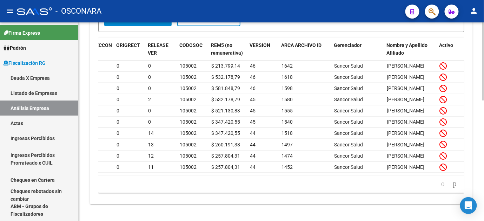
scroll to position [306, 0]
drag, startPoint x: 302, startPoint y: 168, endPoint x: 248, endPoint y: 174, distance: 54.7
click at [302, 168] on datatable-body "1692771 [DATE] [DATE] 202404 20390543574 $ 274.906,58 $ 274.906,58 $ 0,00 $ 100…" at bounding box center [281, 118] width 366 height 115
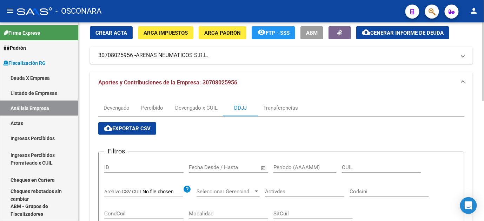
scroll to position [0, 0]
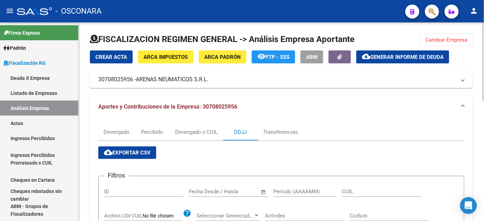
click at [456, 34] on div at bounding box center [281, 42] width 383 height 17
click at [454, 37] on span "Cambiar Empresa" at bounding box center [446, 40] width 42 height 6
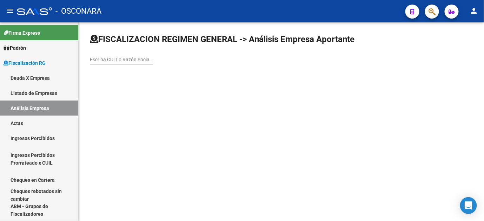
click at [114, 61] on input "Escriba CUIT o Razón Social para buscar" at bounding box center [121, 60] width 63 height 6
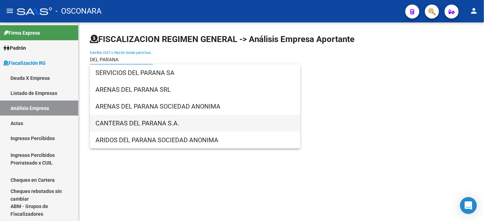
type input "DEL PARANA"
click at [169, 122] on span "CANTERAS DEL PARANA S.A." at bounding box center [194, 123] width 199 height 17
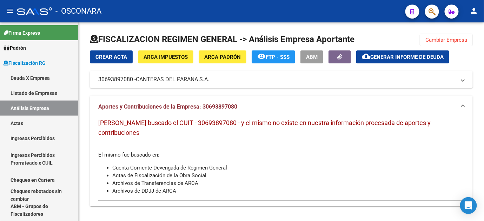
click at [432, 41] on span "Cambiar Empresa" at bounding box center [446, 40] width 42 height 6
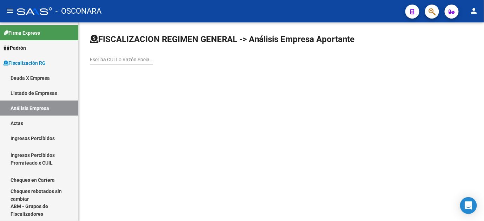
click at [106, 57] on input "Escriba CUIT o Razón Social para buscar" at bounding box center [121, 60] width 63 height 6
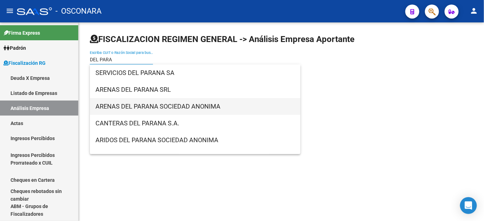
type input "DEL PARA"
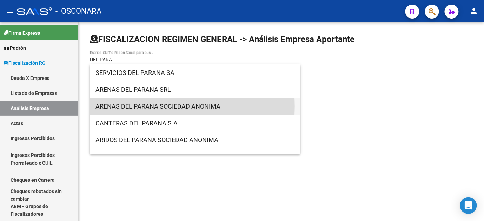
click at [153, 107] on span "ARENAS DEL PARANA SOCIEDAD ANONIMA" at bounding box center [194, 106] width 199 height 17
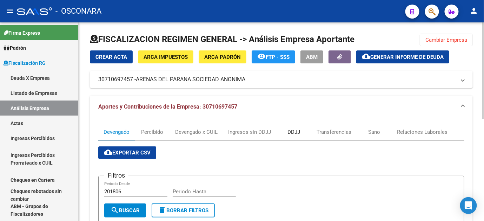
click at [293, 131] on div "DDJJ" at bounding box center [293, 132] width 13 height 8
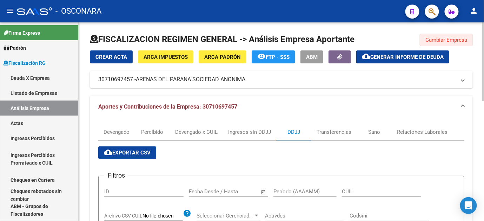
click at [449, 39] on span "Cambiar Empresa" at bounding box center [446, 40] width 42 height 6
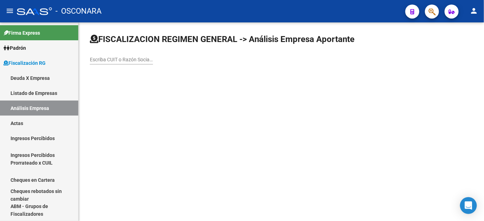
click at [126, 59] on input "Escriba CUIT o Razón Social para buscar" at bounding box center [121, 60] width 63 height 6
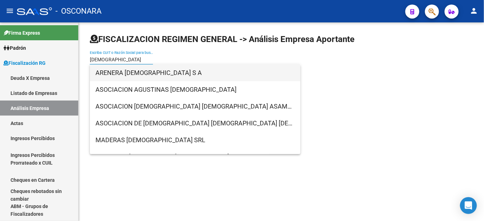
type input "[DEMOGRAPHIC_DATA]"
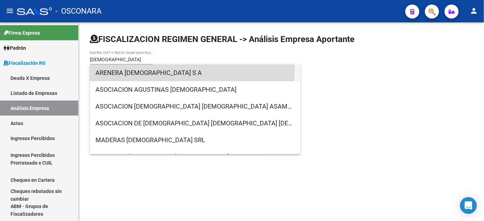
click at [170, 71] on span "ARENERA [DEMOGRAPHIC_DATA] S A" at bounding box center [194, 73] width 199 height 17
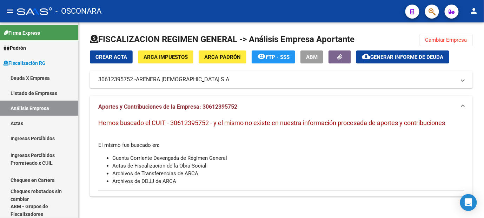
drag, startPoint x: 455, startPoint y: 41, endPoint x: 448, endPoint y: 40, distance: 7.8
click at [455, 40] on span "Cambiar Empresa" at bounding box center [446, 40] width 42 height 6
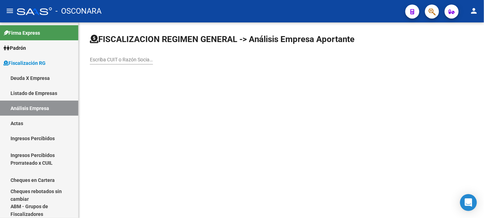
click at [111, 57] on input "Escriba CUIT o Razón Social para buscar" at bounding box center [121, 60] width 63 height 6
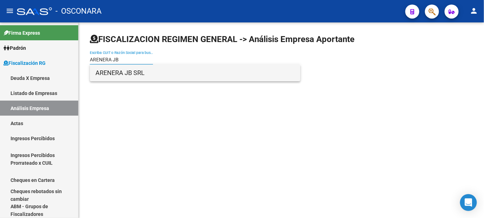
type input "ARENERA JB"
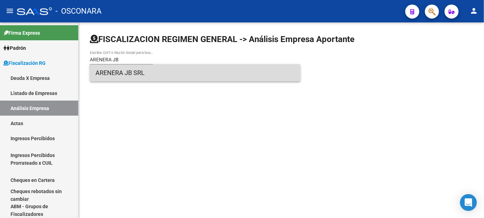
click at [113, 78] on span "ARENERA JB SRL" at bounding box center [194, 73] width 199 height 17
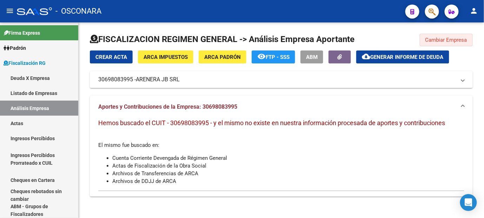
click at [443, 42] on span "Cambiar Empresa" at bounding box center [446, 40] width 42 height 6
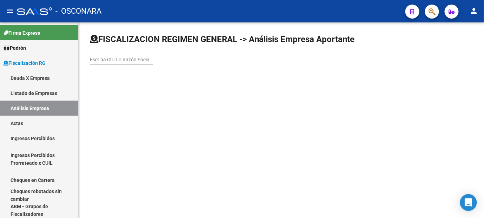
click at [109, 59] on input "Escriba CUIT o Razón Social para buscar" at bounding box center [121, 60] width 63 height 6
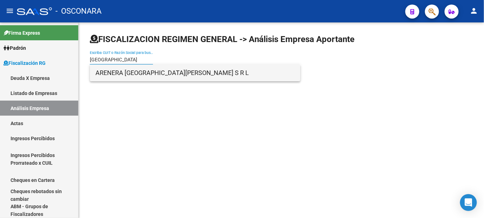
type input "[GEOGRAPHIC_DATA]"
click at [121, 70] on span "ARENERA [GEOGRAPHIC_DATA][PERSON_NAME] S R L" at bounding box center [194, 73] width 199 height 17
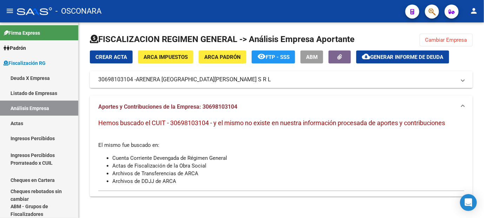
click at [436, 41] on span "Cambiar Empresa" at bounding box center [446, 40] width 42 height 6
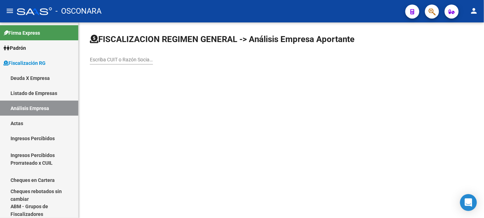
click at [99, 64] on div "Escriba CUIT o Razón Social para buscar" at bounding box center [121, 58] width 63 height 14
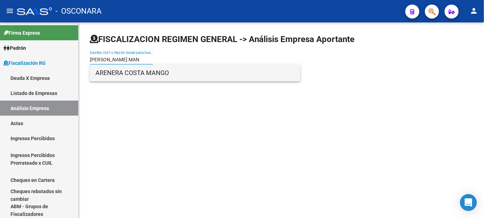
type input "[PERSON_NAME] MAN"
click at [152, 74] on span "ARENERA COSTA MANGO" at bounding box center [194, 73] width 199 height 17
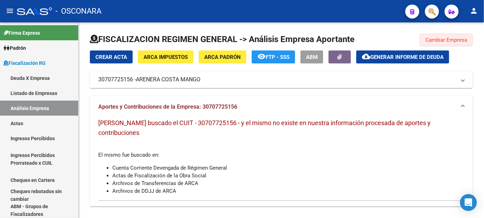
click at [441, 37] on span "Cambiar Empresa" at bounding box center [446, 40] width 42 height 6
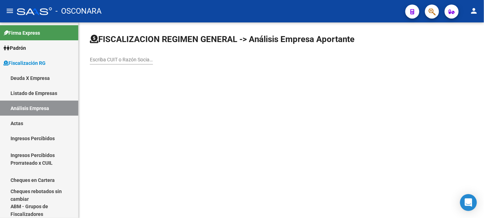
click at [111, 61] on input "Escriba CUIT o Razón Social para buscar" at bounding box center [121, 60] width 63 height 6
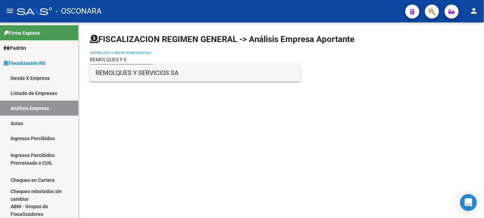
type input "REMOLQUES Y S"
click at [183, 71] on span "REMOLQUES Y SERVICIOS SA" at bounding box center [194, 73] width 199 height 17
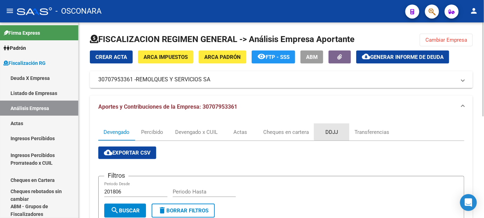
click at [336, 131] on div "DDJJ" at bounding box center [331, 132] width 13 height 8
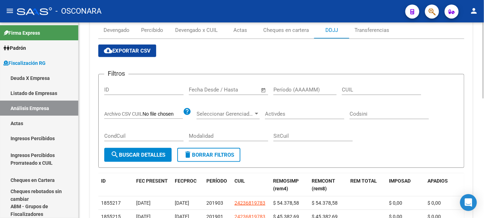
scroll to position [156, 0]
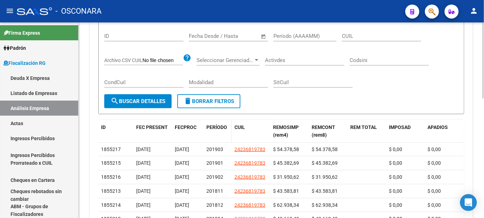
click at [218, 126] on span "PERÍODO" at bounding box center [216, 128] width 21 height 6
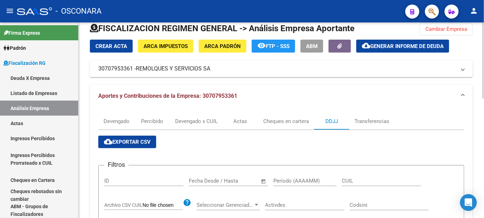
scroll to position [0, 0]
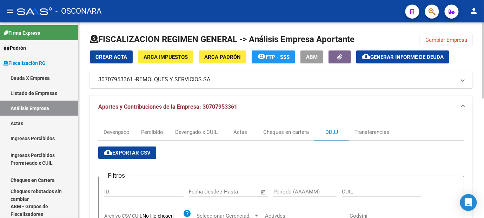
click at [435, 40] on span "Cambiar Empresa" at bounding box center [446, 40] width 42 height 6
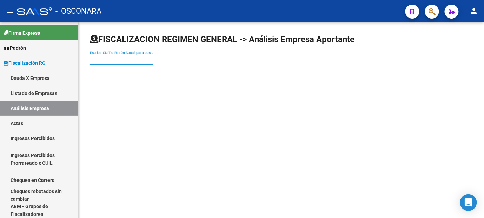
click at [108, 57] on input "Escriba CUIT o Razón Social para buscar" at bounding box center [121, 60] width 63 height 6
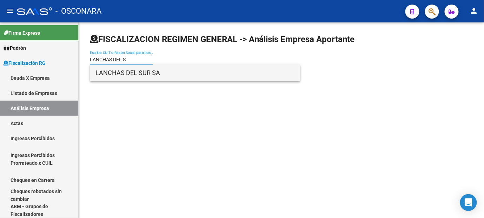
type input "LANCHAS DEL S"
click at [149, 74] on span "LANCHAS DEL SUR SA" at bounding box center [194, 73] width 199 height 17
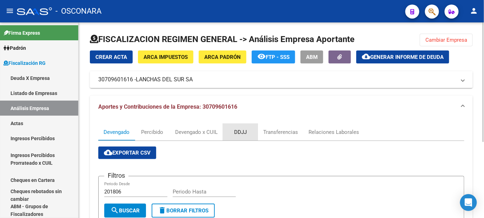
click at [239, 130] on div "DDJJ" at bounding box center [240, 132] width 13 height 8
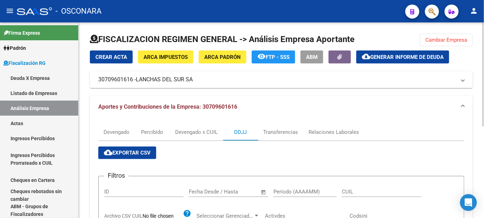
click at [458, 37] on span "Cambiar Empresa" at bounding box center [446, 40] width 42 height 6
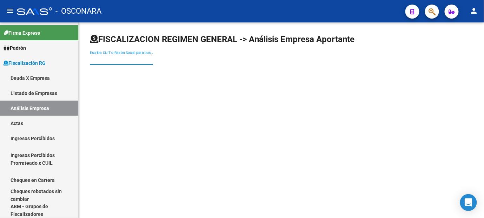
click at [109, 60] on input "Escriba CUIT o Razón Social para buscar" at bounding box center [121, 60] width 63 height 6
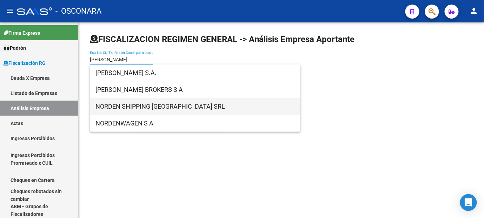
type input "[PERSON_NAME]"
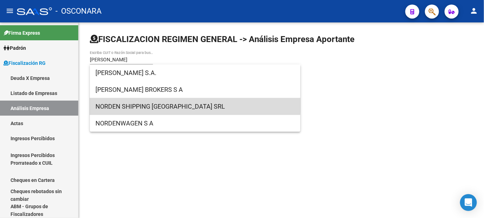
click at [117, 104] on span "NORDEN SHIPPING [GEOGRAPHIC_DATA] SRL" at bounding box center [194, 106] width 199 height 17
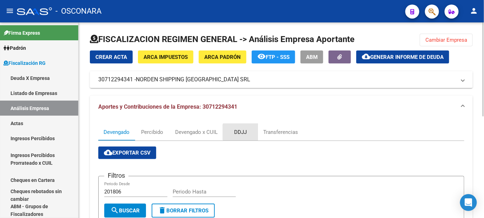
click at [241, 132] on div "DDJJ" at bounding box center [240, 132] width 13 height 8
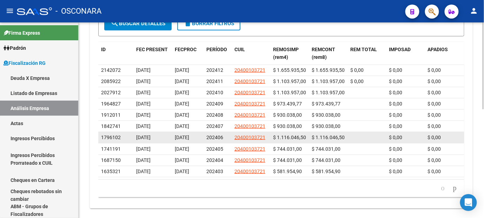
scroll to position [234, 0]
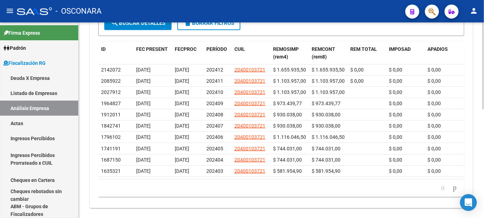
click at [350, 187] on div "179.769.313.486.231.570.000.000.000.000.000.000.000.000.000.000.000.000.000.000…" at bounding box center [281, 189] width 366 height 18
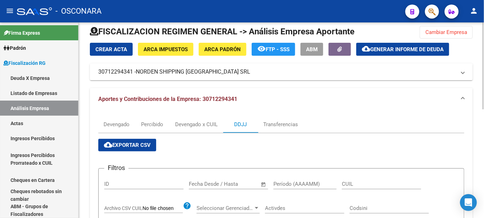
scroll to position [0, 0]
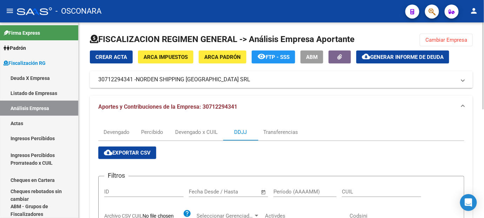
click at [430, 40] on span "Cambiar Empresa" at bounding box center [446, 40] width 42 height 6
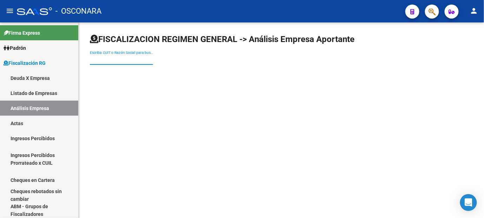
click at [95, 62] on input "Escriba CUIT o Razón Social para buscar" at bounding box center [121, 60] width 63 height 6
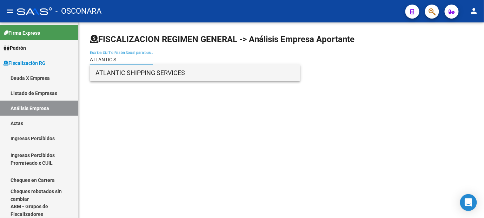
type input "ATLANTIC S"
click at [137, 76] on span "ATLANTIC SHIPPING SERVICES" at bounding box center [194, 73] width 199 height 17
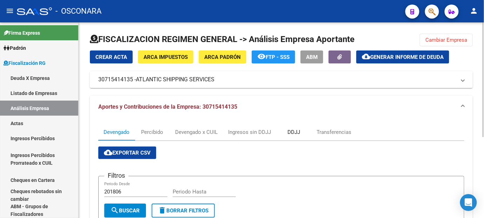
click at [299, 132] on div "DDJJ" at bounding box center [293, 132] width 13 height 8
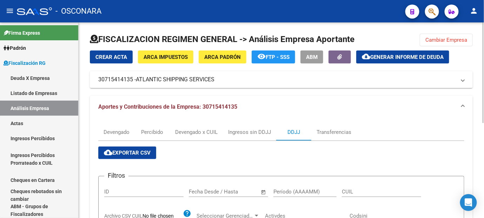
click at [451, 38] on span "Cambiar Empresa" at bounding box center [446, 40] width 42 height 6
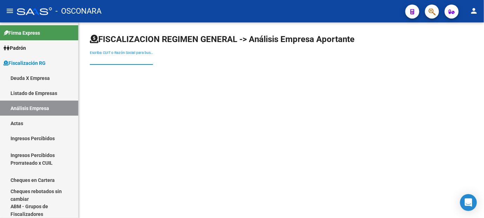
click at [118, 58] on input "Escriba CUIT o Razón Social para buscar" at bounding box center [121, 60] width 63 height 6
click at [118, 59] on input "Escriba CUIT o Razón Social para buscar" at bounding box center [121, 60] width 63 height 6
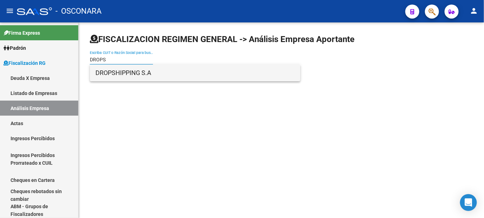
type input "DROPS"
click at [109, 75] on span "DROPSHIPPING S.A" at bounding box center [194, 73] width 199 height 17
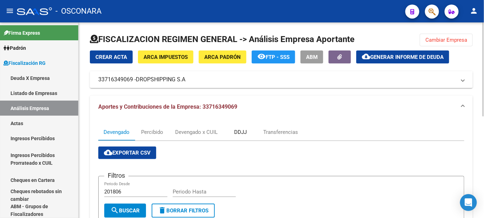
click at [245, 132] on div "DDJJ" at bounding box center [240, 132] width 13 height 8
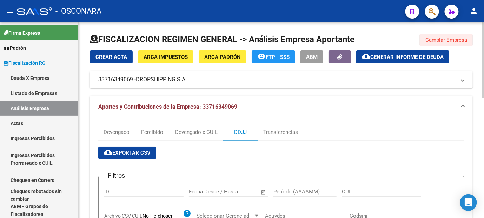
click at [451, 35] on button "Cambiar Empresa" at bounding box center [446, 40] width 53 height 13
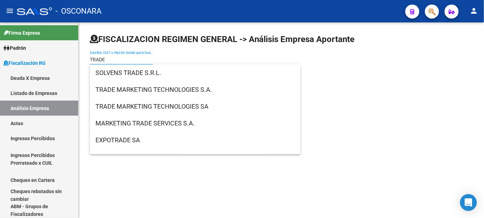
click at [120, 60] on input "TRADE" at bounding box center [121, 60] width 63 height 6
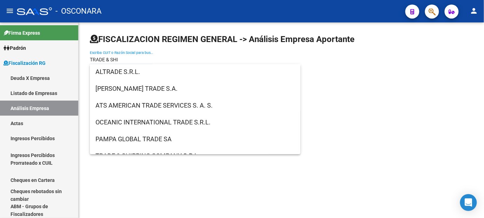
scroll to position [499, 0]
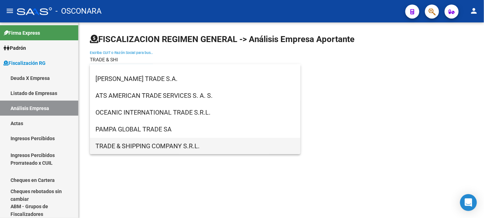
type input "TRADE & SHI"
click at [144, 145] on span "TRADE & SHIPPING COMPANY S.R.L." at bounding box center [194, 146] width 199 height 17
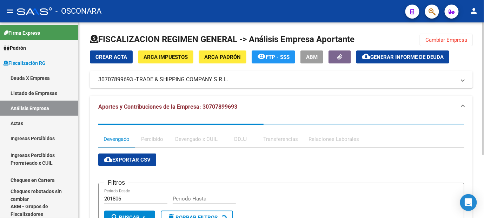
click at [241, 135] on div "DDJJ" at bounding box center [240, 139] width 13 height 8
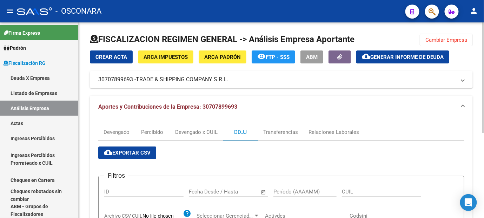
click at [240, 139] on div "DDJJ" at bounding box center [240, 132] width 35 height 17
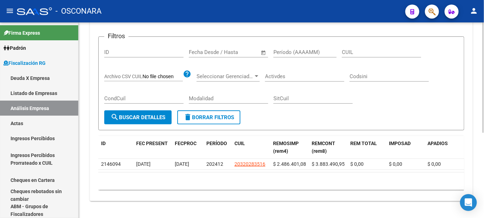
scroll to position [151, 0]
click at [265, 166] on datatable-body "2146094 [DATE] [DATE] 202412 20320283516 $ 2.486.401,08 $ 3.883.490,95 $ 0,00 $…" at bounding box center [281, 165] width 366 height 13
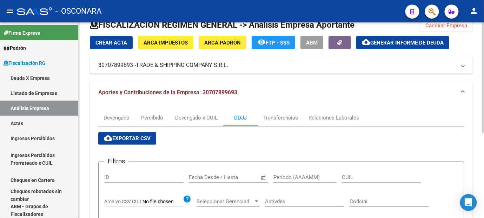
scroll to position [0, 0]
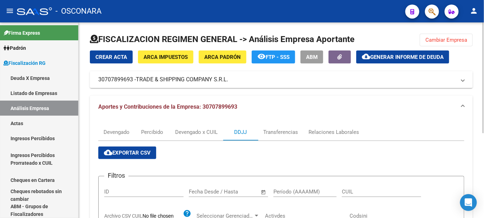
click at [432, 41] on span "Cambiar Empresa" at bounding box center [446, 40] width 42 height 6
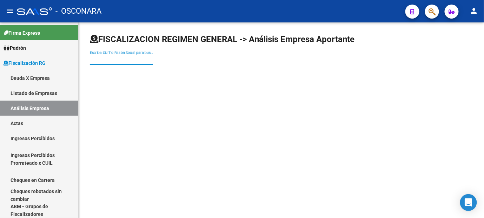
click at [104, 58] on input "Escriba CUIT o Razón Social para buscar" at bounding box center [121, 60] width 63 height 6
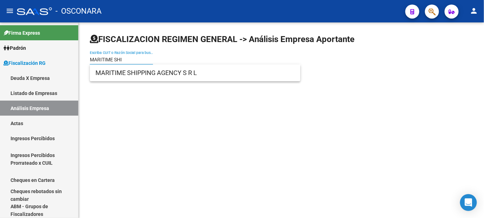
click at [129, 60] on input "MARITIME SHI" at bounding box center [121, 60] width 63 height 6
drag, startPoint x: 136, startPoint y: 61, endPoint x: 114, endPoint y: 59, distance: 22.6
click at [114, 59] on input "MARITIME SHIPPING" at bounding box center [121, 60] width 63 height 6
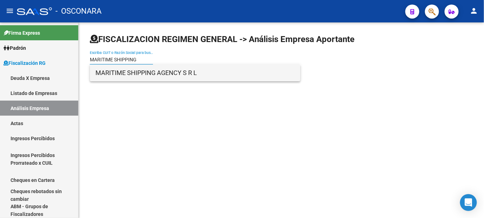
type input "MARITIME SHIPPING"
click at [138, 76] on span "MARITIME SHIPPING AGENCY S R L" at bounding box center [194, 73] width 199 height 17
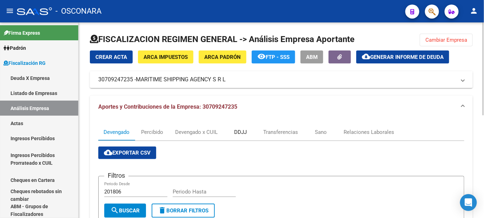
click at [238, 132] on div "DDJJ" at bounding box center [240, 132] width 13 height 8
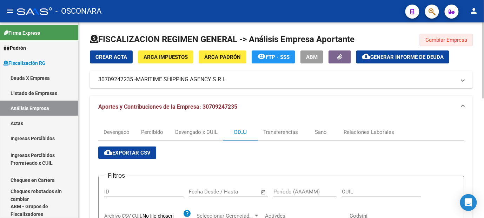
click at [452, 44] on button "Cambiar Empresa" at bounding box center [446, 40] width 53 height 13
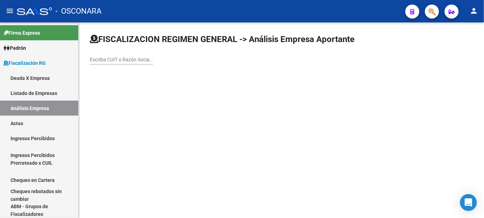
click at [104, 61] on input "Escriba CUIT o Razón Social para buscar" at bounding box center [121, 60] width 63 height 6
paste input "SHIPPING"
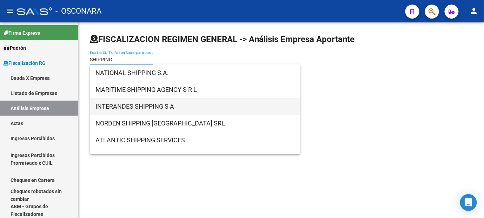
type input "SHIPPING"
click at [143, 108] on span "INTERANDES SHIPPING S A" at bounding box center [194, 106] width 199 height 17
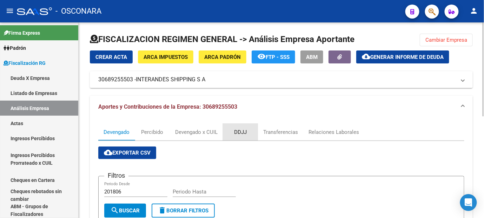
click at [239, 129] on div "DDJJ" at bounding box center [240, 132] width 13 height 8
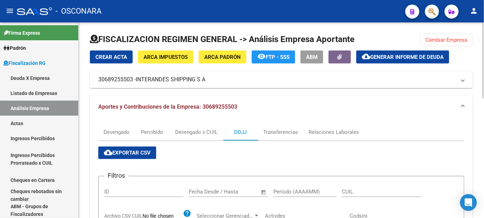
click at [441, 41] on span "Cambiar Empresa" at bounding box center [446, 40] width 42 height 6
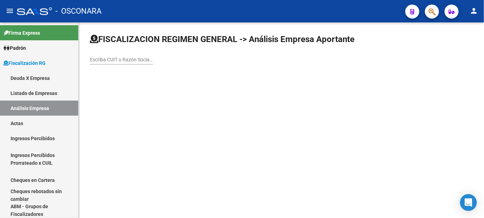
click at [121, 55] on div "Escriba CUIT o Razón Social para buscar" at bounding box center [121, 58] width 63 height 14
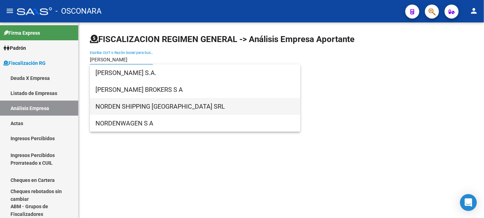
type input "[PERSON_NAME]"
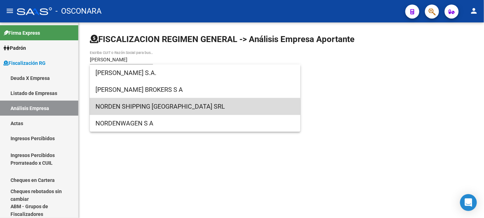
click at [127, 109] on span "NORDEN SHIPPING [GEOGRAPHIC_DATA] SRL" at bounding box center [194, 106] width 199 height 17
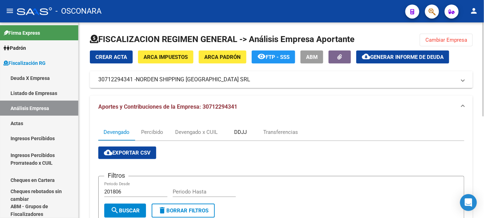
click at [237, 131] on div "DDJJ" at bounding box center [240, 132] width 13 height 8
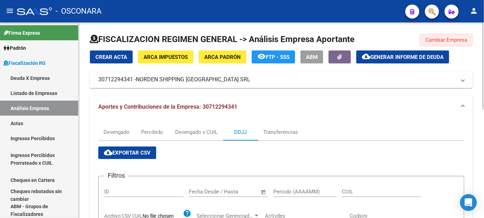
click at [438, 41] on span "Cambiar Empresa" at bounding box center [446, 40] width 42 height 6
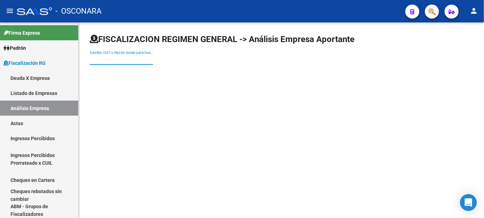
click at [95, 60] on input "Escriba CUIT o Razón Social para buscar" at bounding box center [121, 60] width 63 height 6
paste input "SHIPPING"
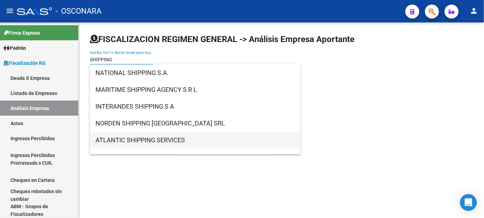
type input "SHIPPING"
click at [139, 141] on span "ATLANTIC SHIPPING SERVICES" at bounding box center [194, 140] width 199 height 17
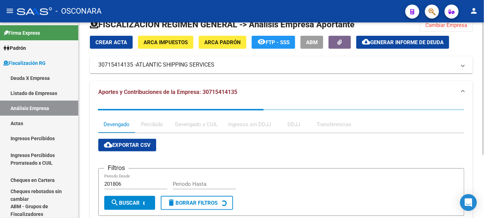
scroll to position [39, 0]
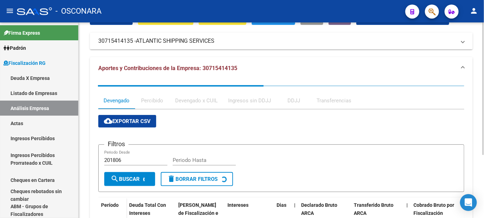
click at [294, 100] on div "DDJJ" at bounding box center [293, 101] width 13 height 8
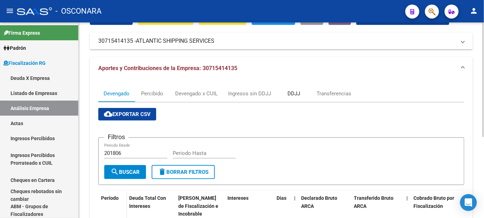
click at [294, 100] on div "DDJJ" at bounding box center [293, 93] width 35 height 17
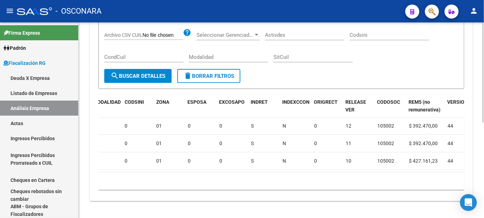
scroll to position [0, 837]
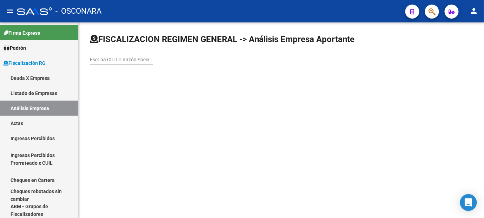
click at [100, 60] on input "Escriba CUIT o Razón Social para buscar" at bounding box center [121, 60] width 63 height 6
click at [101, 60] on input "Escriba CUIT o Razón Social para buscar" at bounding box center [121, 60] width 63 height 6
click at [106, 61] on input "Escriba CUIT o Razón Social para buscar" at bounding box center [121, 60] width 63 height 6
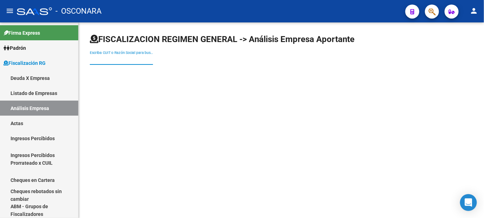
scroll to position [0, 0]
type input "TESORO MA"
